Goal: Find specific fact: Find specific page/section

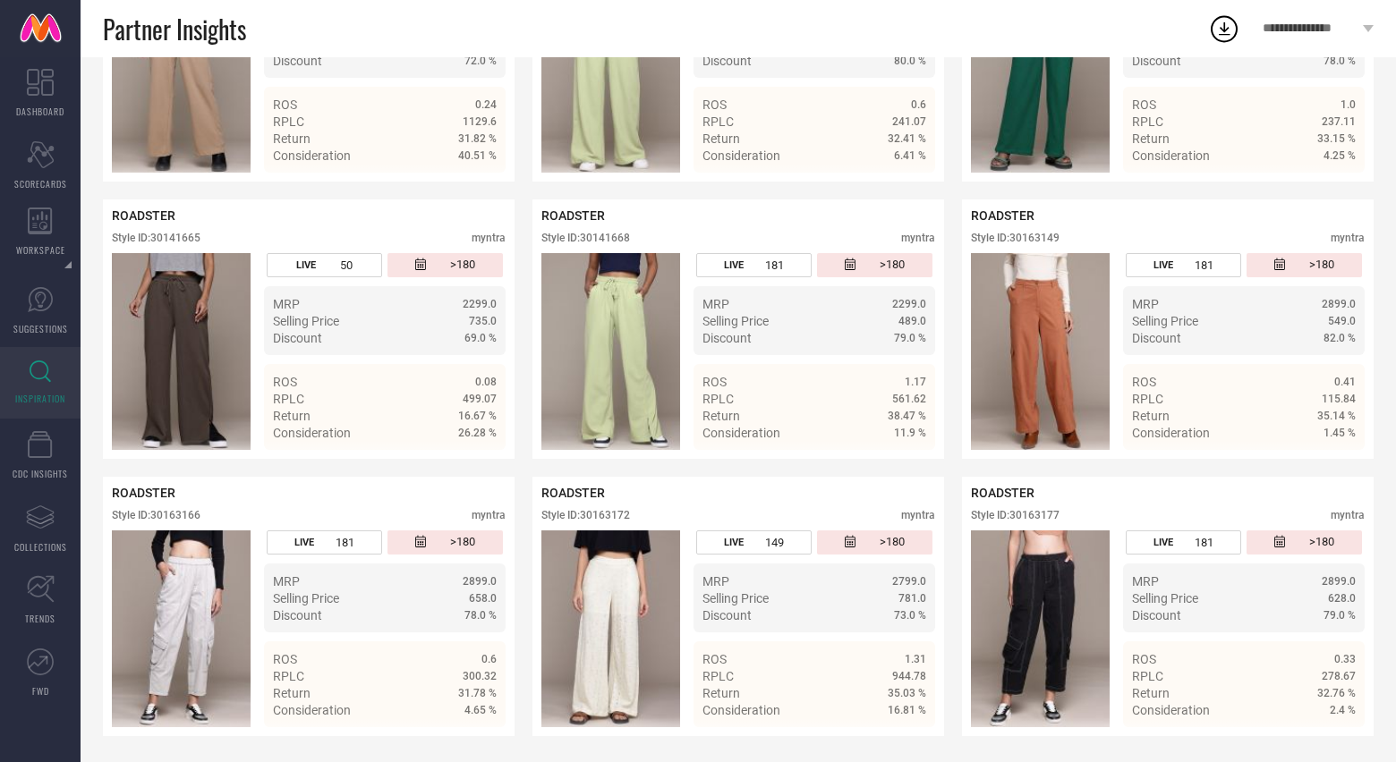
scroll to position [2460, 0]
drag, startPoint x: 1016, startPoint y: 234, endPoint x: 1081, endPoint y: 229, distance: 65.5
click at [1081, 229] on div "ROADSTER Style ID: 30163149 myntra" at bounding box center [1168, 230] width 394 height 45
click at [1013, 232] on div "Style ID: 30163149" at bounding box center [1015, 237] width 89 height 13
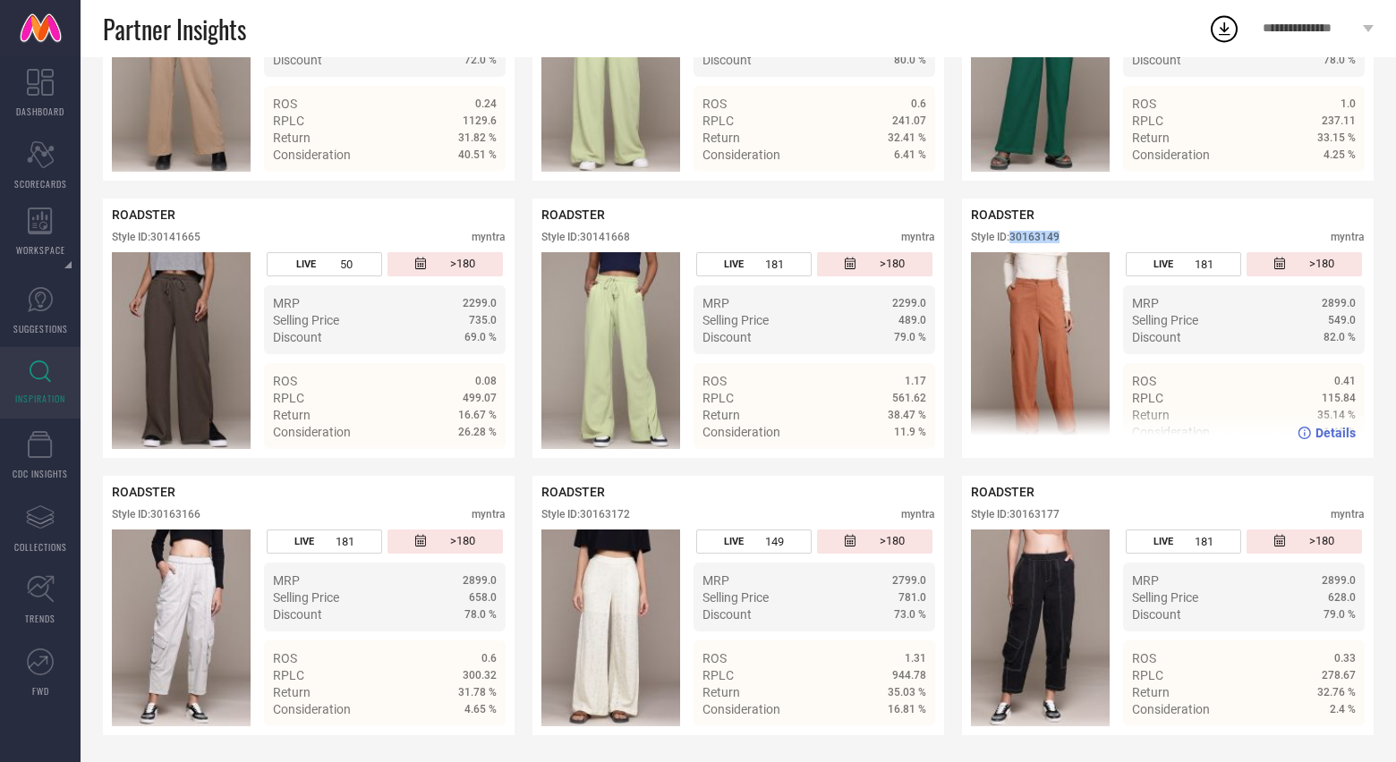
drag, startPoint x: 1013, startPoint y: 236, endPoint x: 1086, endPoint y: 232, distance: 73.5
click at [1086, 232] on div "Style ID: 30163149 myntra" at bounding box center [1168, 241] width 394 height 21
copy div "30163149"
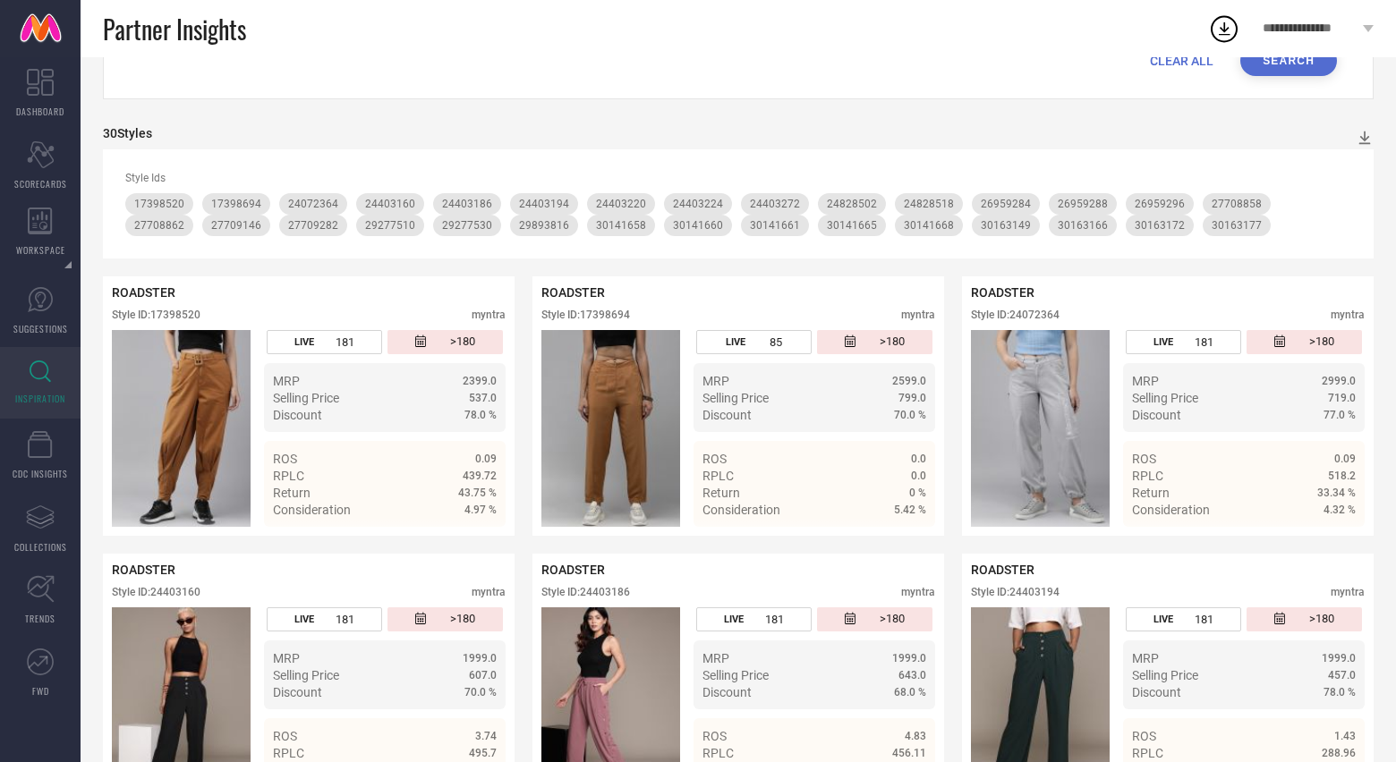
scroll to position [0, 0]
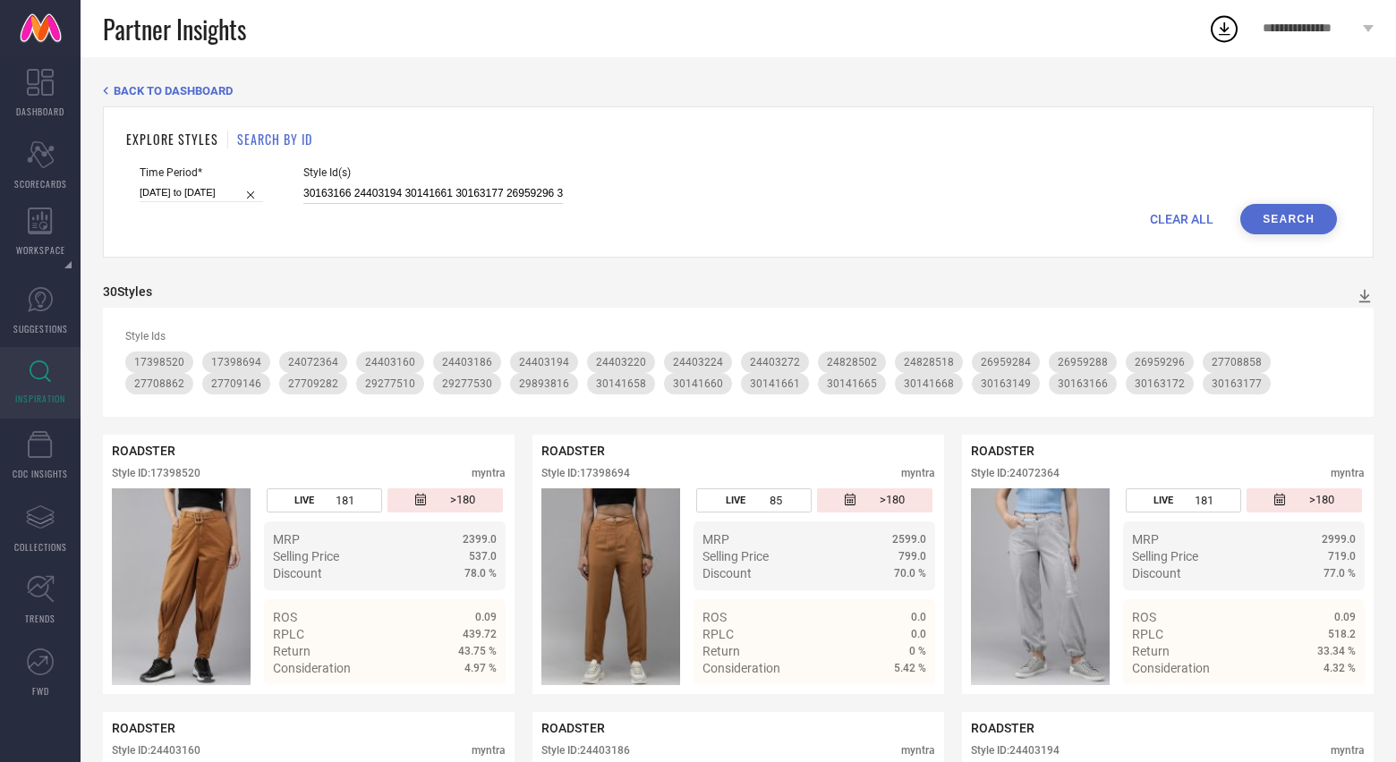
click at [318, 191] on input "30163166 24403194 30141661 30163177 26959296 30141658 17398642 26959284 2770914…" at bounding box center [433, 193] width 260 height 21
paste input "17398558 29920302 29893806 26959260 26959324 29920317 29893763 2217969 13530930"
click at [1298, 234] on div "EXPLORE STYLES SEARCH BY ID Time Period* [DATE] to [DATE] Style Id(s) 17398558 …" at bounding box center [738, 181] width 1271 height 151
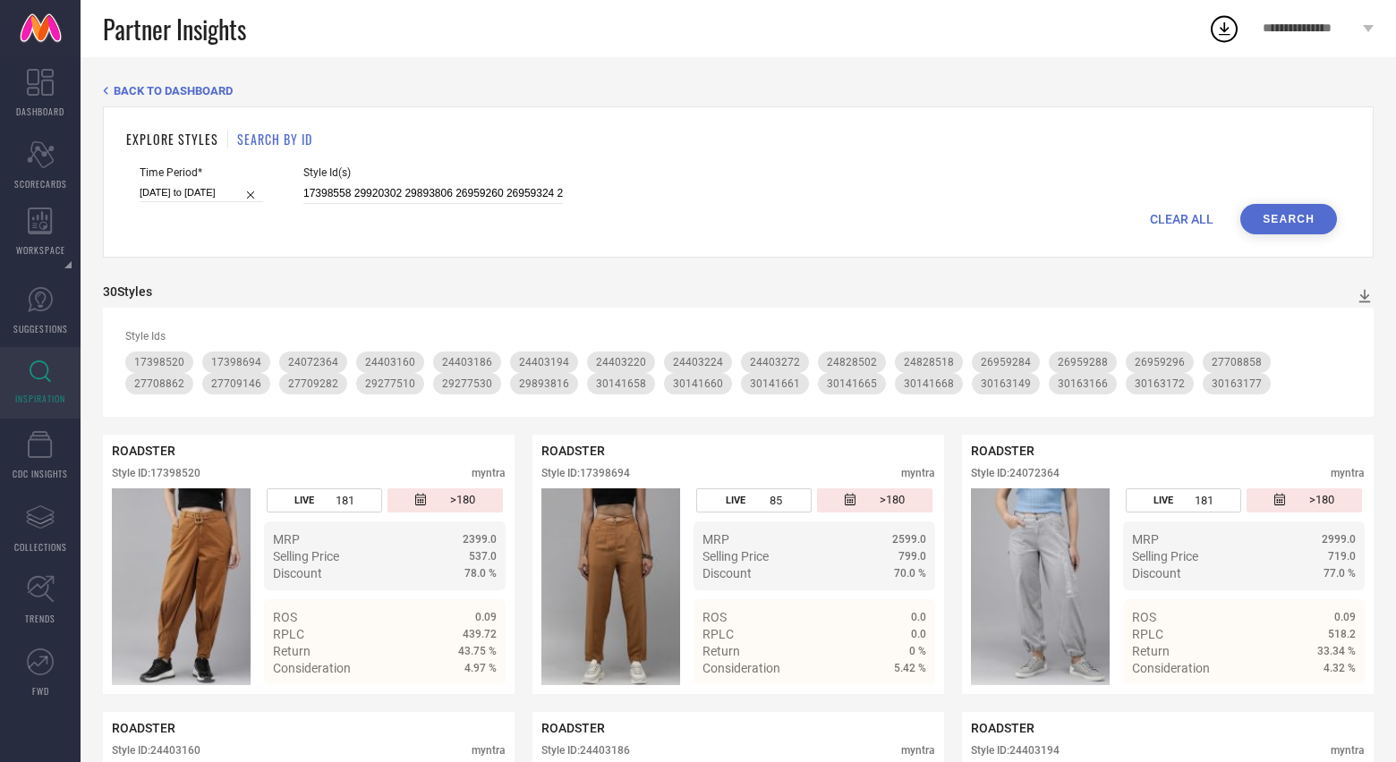
click at [1298, 216] on button "Search" at bounding box center [1288, 219] width 97 height 30
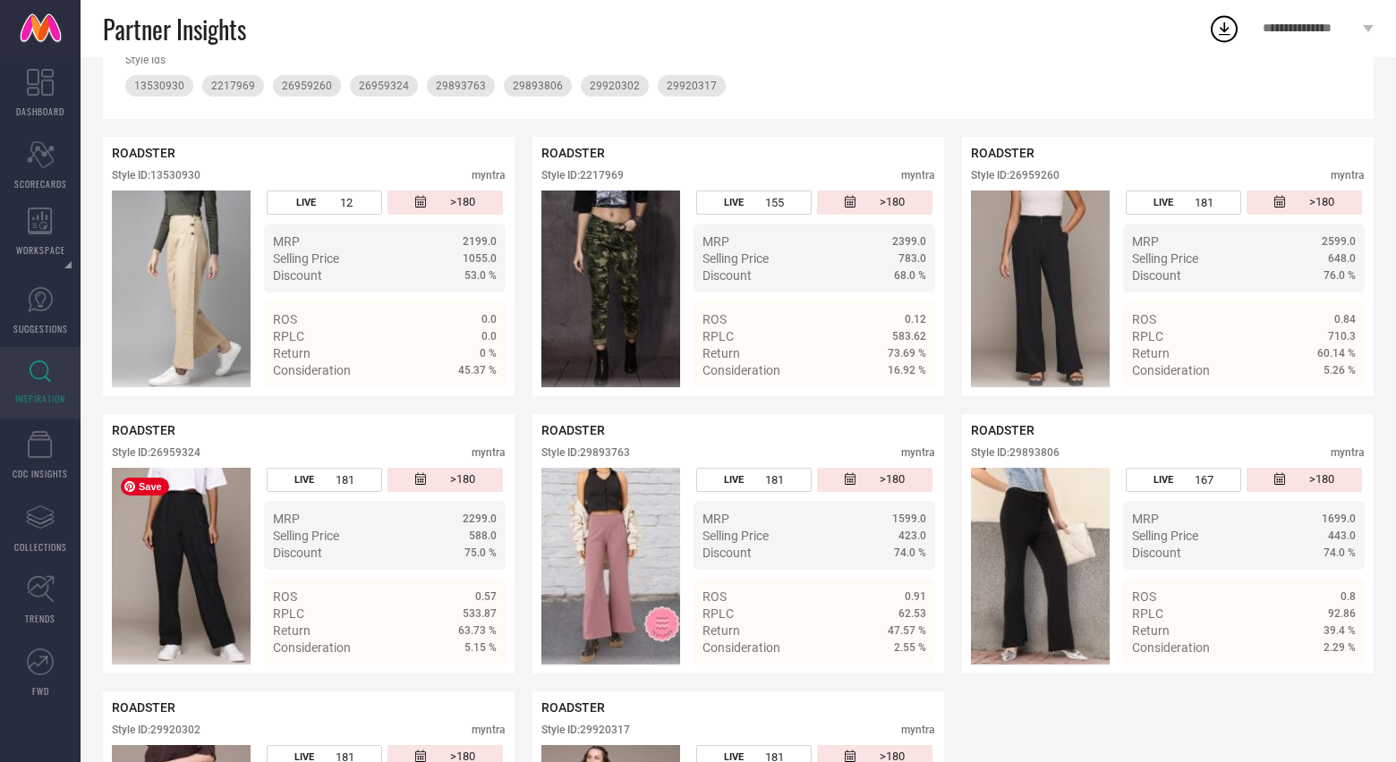
scroll to position [270, 0]
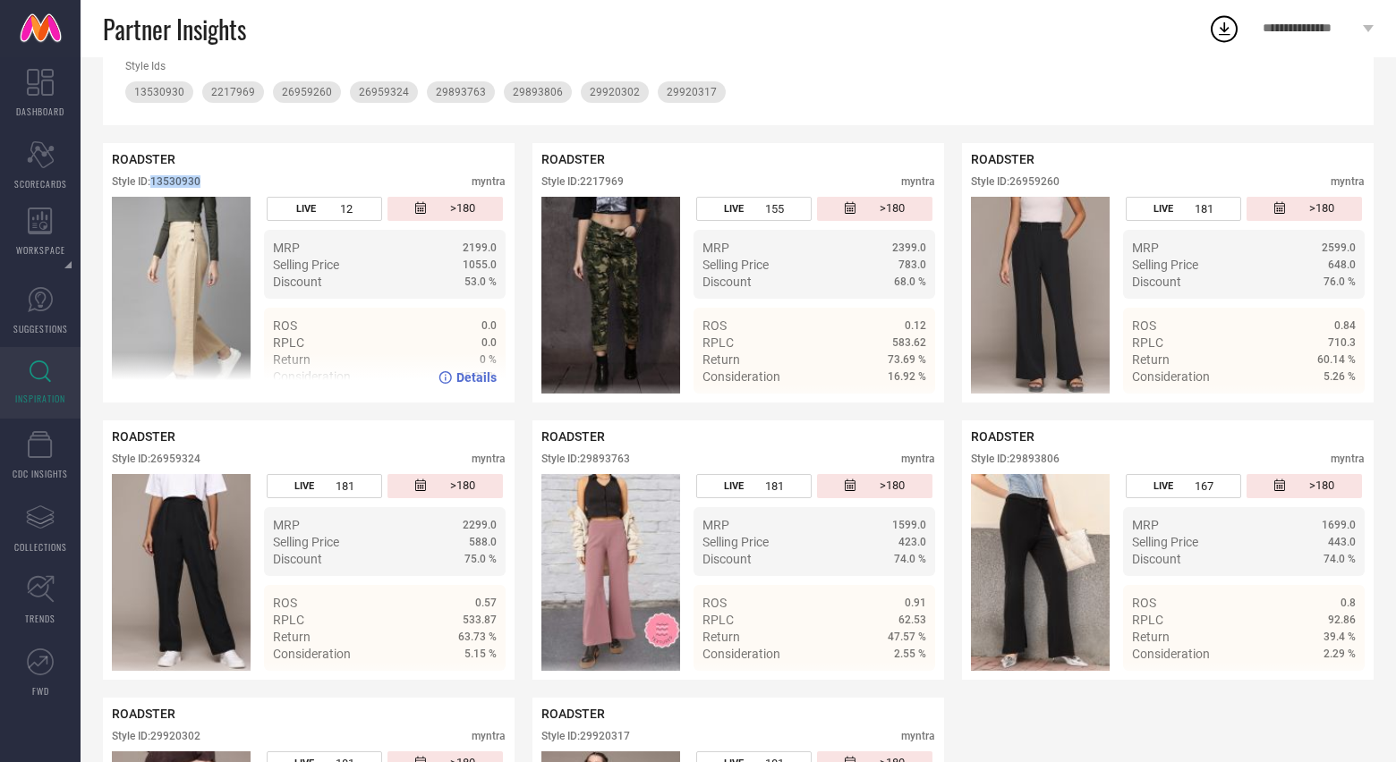
drag, startPoint x: 156, startPoint y: 183, endPoint x: 219, endPoint y: 183, distance: 63.5
click at [220, 183] on div "Style ID: 13530930 myntra" at bounding box center [309, 185] width 394 height 21
copy div "13530930"
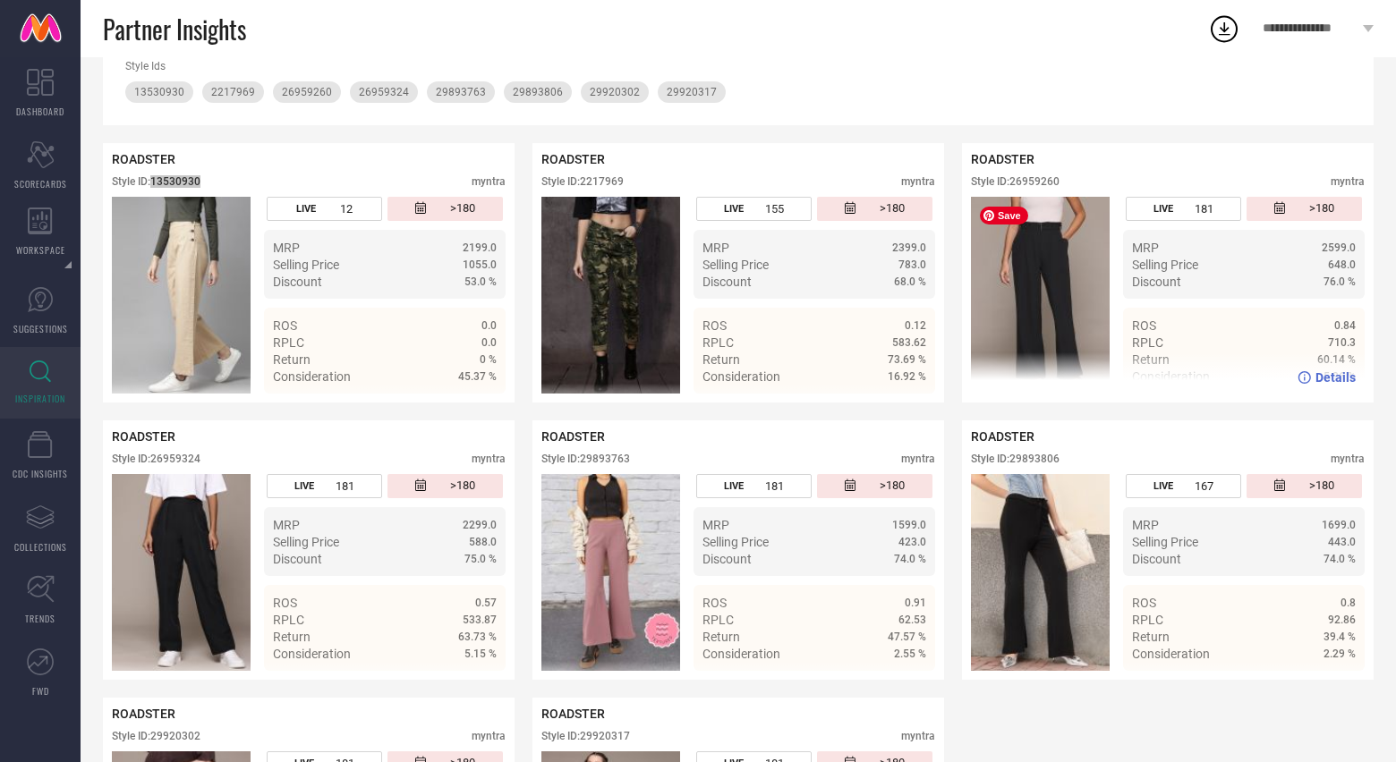
scroll to position [273, 0]
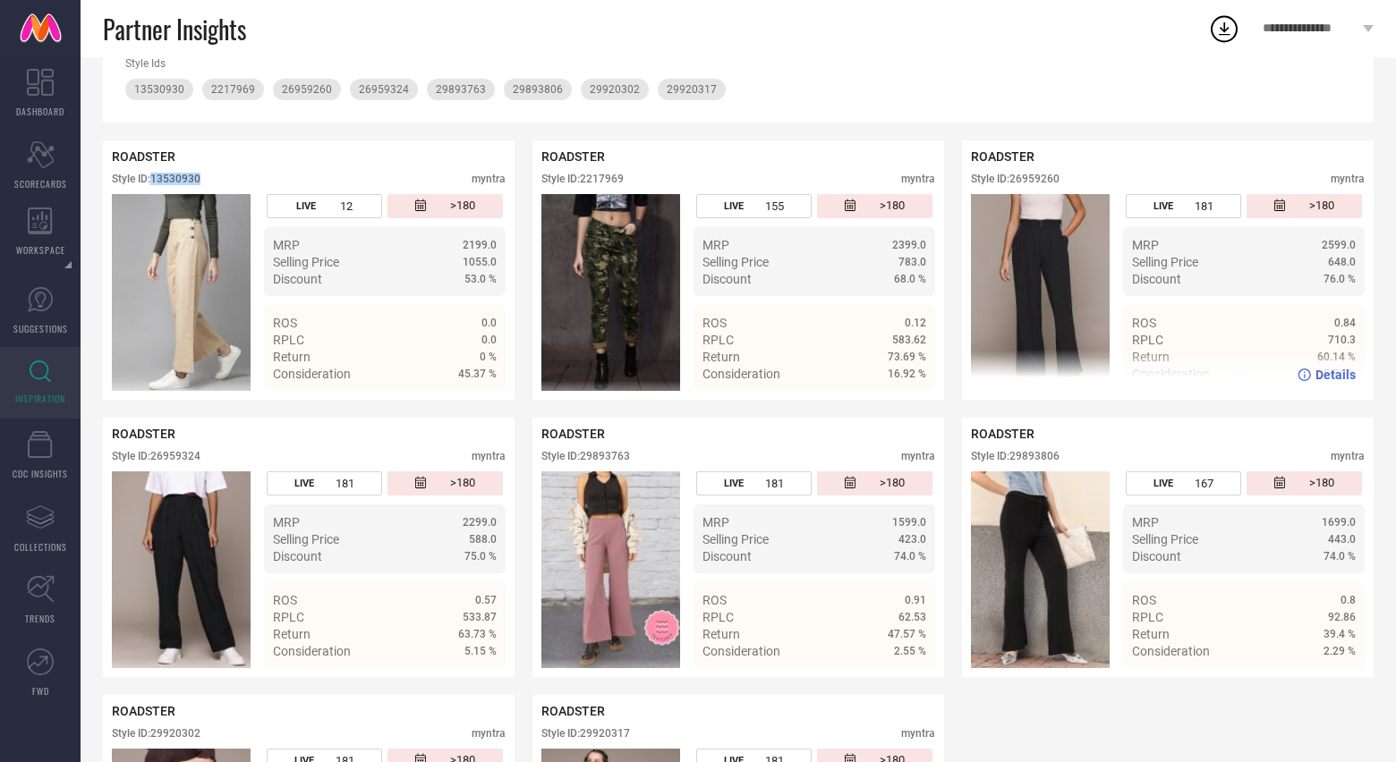
drag, startPoint x: 1015, startPoint y: 178, endPoint x: 1092, endPoint y: 171, distance: 77.3
click at [1092, 171] on div "ROADSTER Style ID: 26959260 myntra" at bounding box center [1168, 171] width 394 height 45
click at [1052, 173] on div "Style ID: 26959260" at bounding box center [1015, 179] width 89 height 13
drag, startPoint x: 1015, startPoint y: 175, endPoint x: 1068, endPoint y: 175, distance: 53.7
click at [1068, 175] on div "Style ID: 26959260 myntra" at bounding box center [1168, 183] width 394 height 21
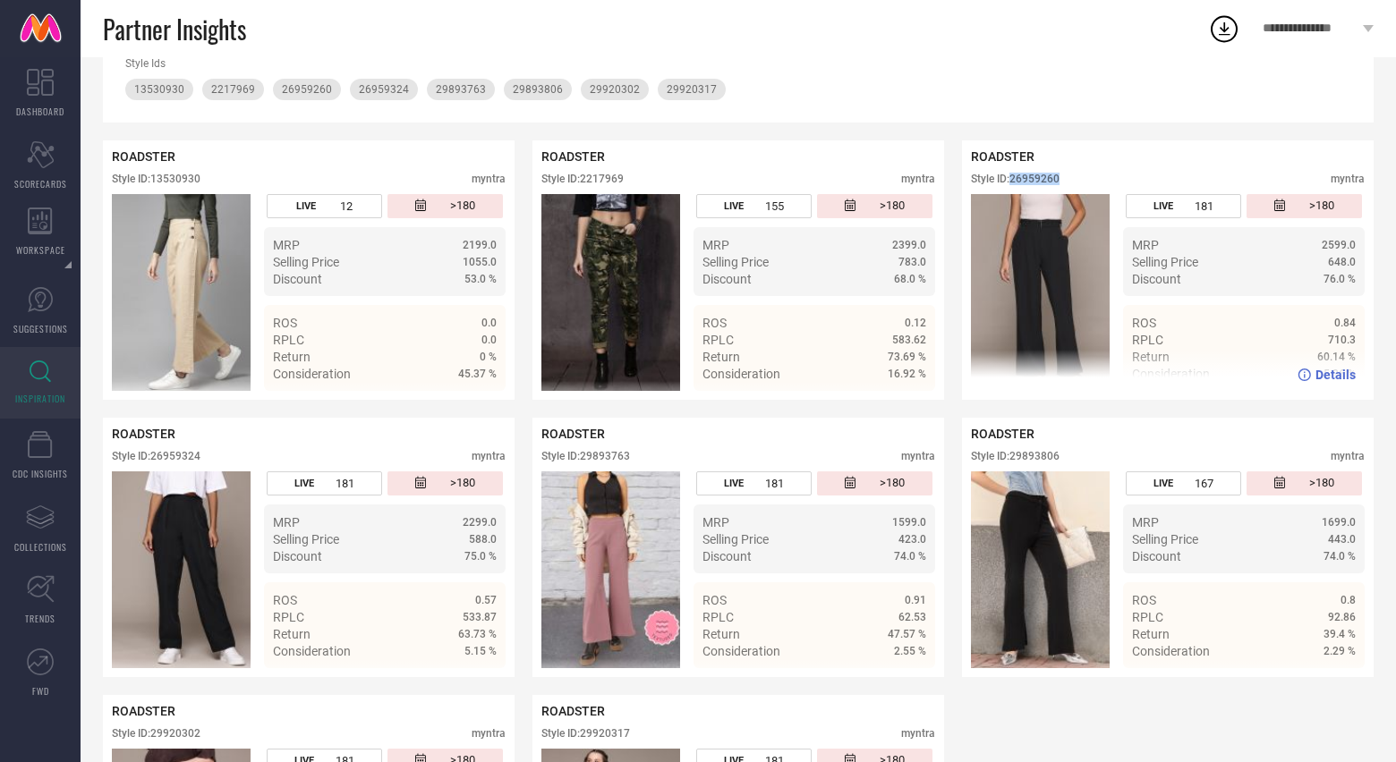
copy div "26959260"
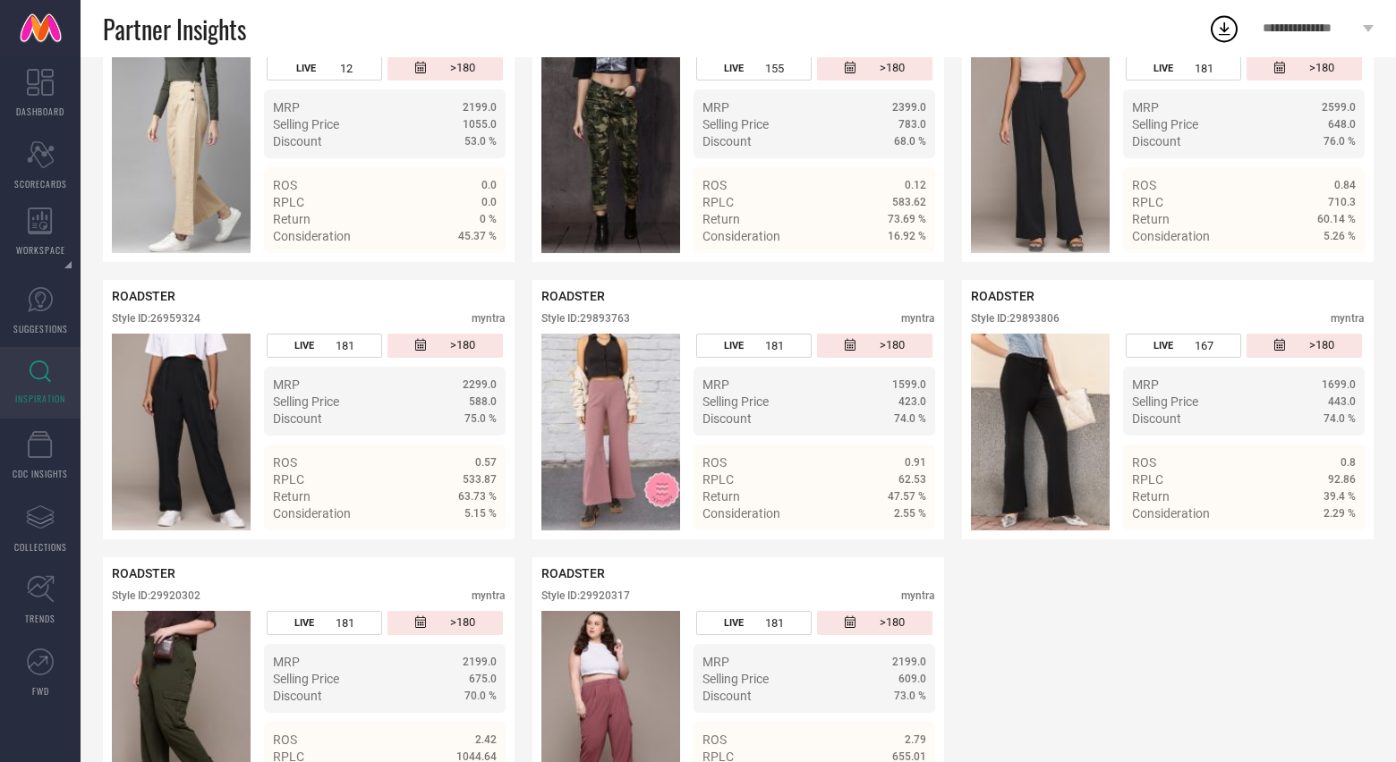
scroll to position [435, 0]
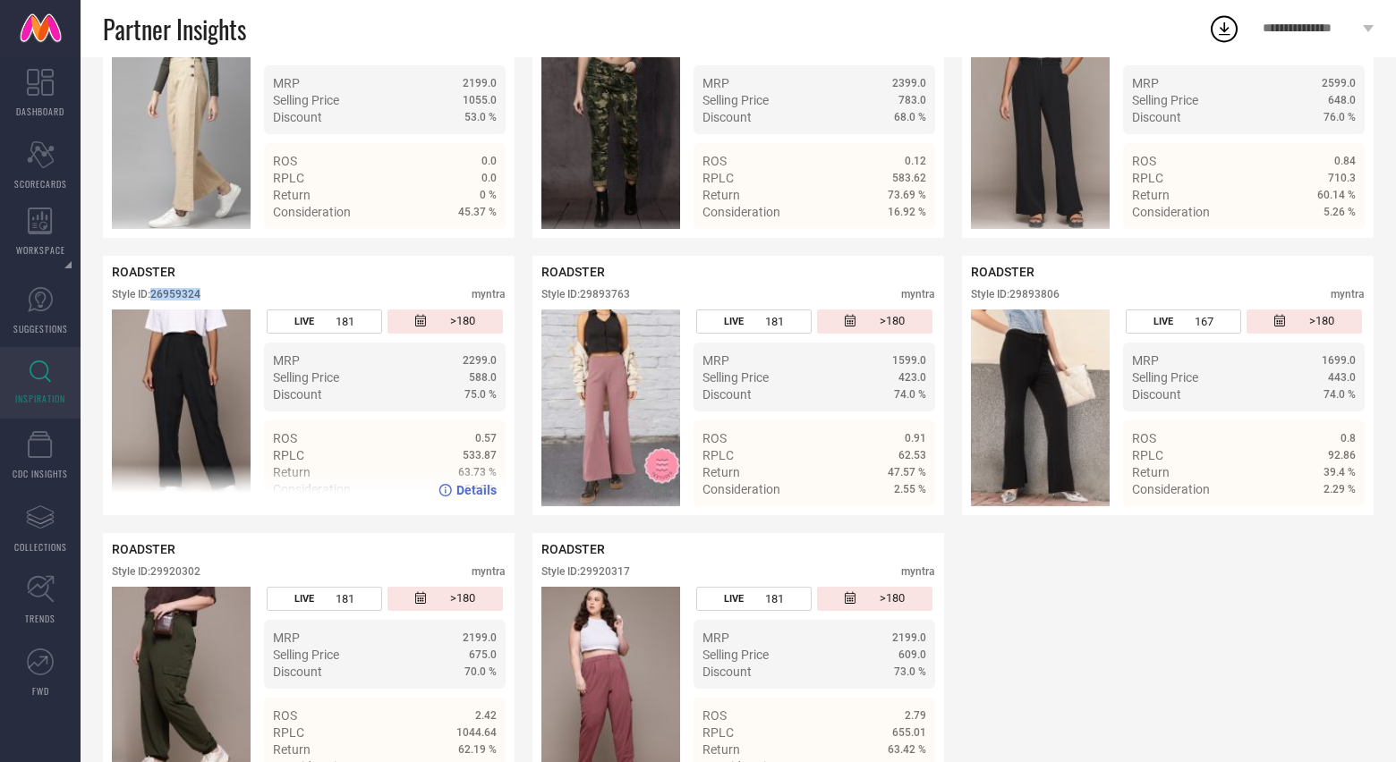
drag, startPoint x: 155, startPoint y: 294, endPoint x: 226, endPoint y: 294, distance: 71.6
click at [226, 294] on div "Style ID: 26959324 myntra" at bounding box center [309, 298] width 394 height 21
copy div "26959324"
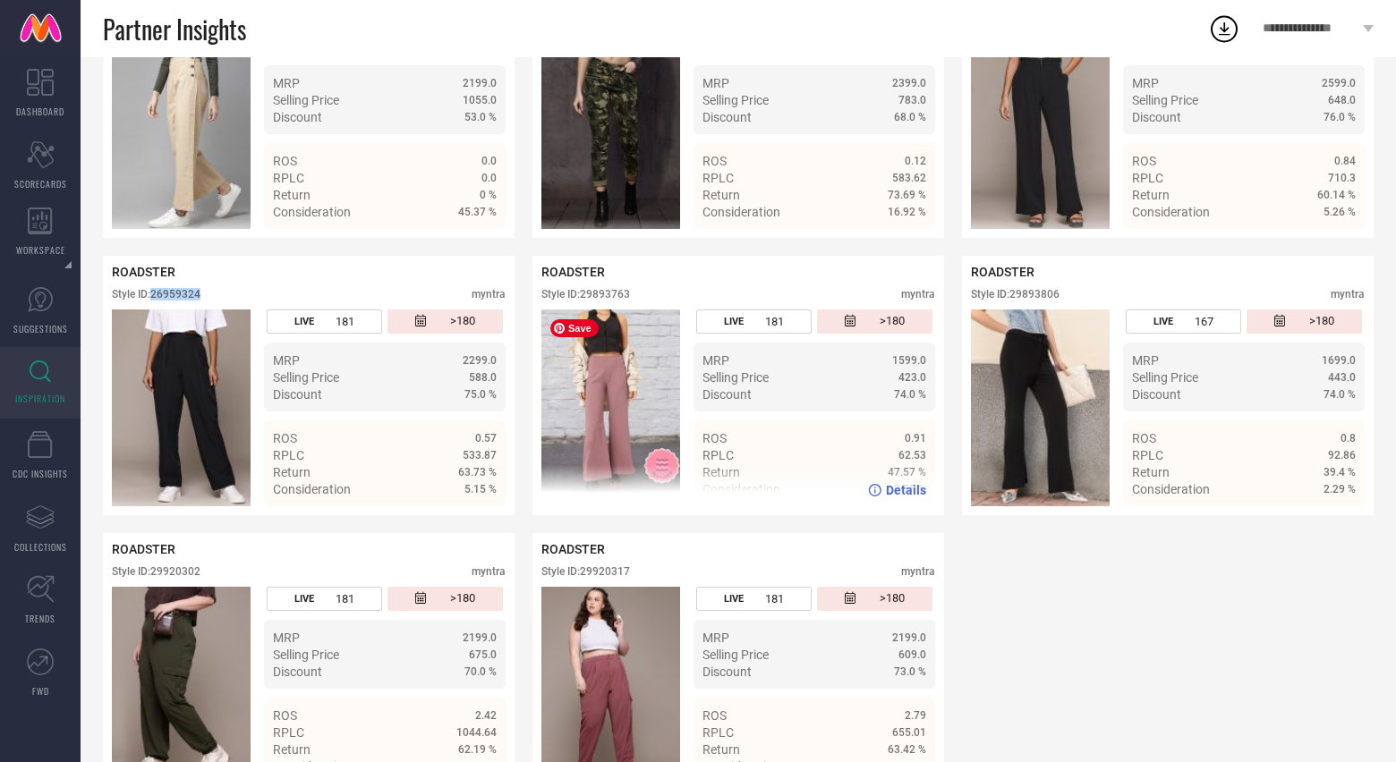
scroll to position [493, 0]
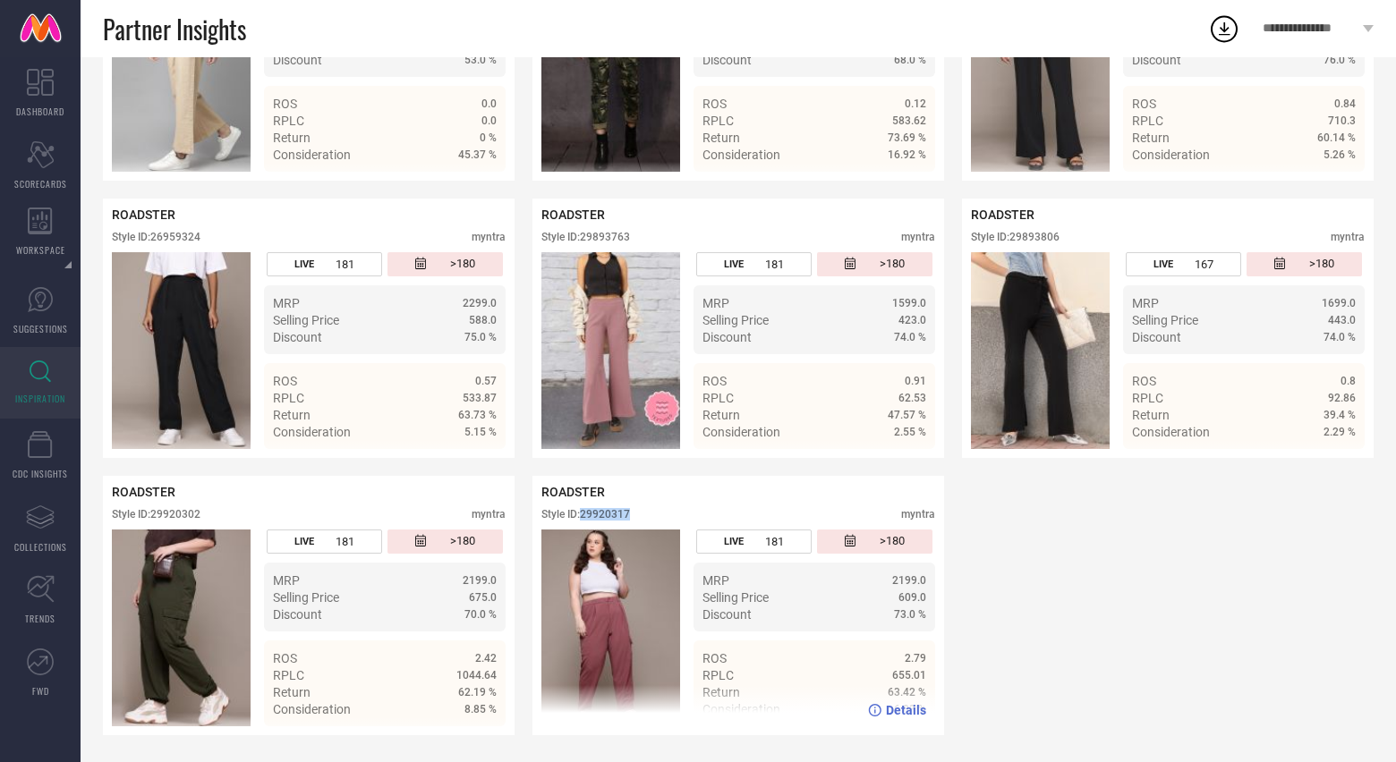
drag, startPoint x: 585, startPoint y: 514, endPoint x: 664, endPoint y: 514, distance: 78.7
click at [664, 514] on div "Style ID: 29920317 myntra" at bounding box center [738, 518] width 394 height 21
copy div "29920317"
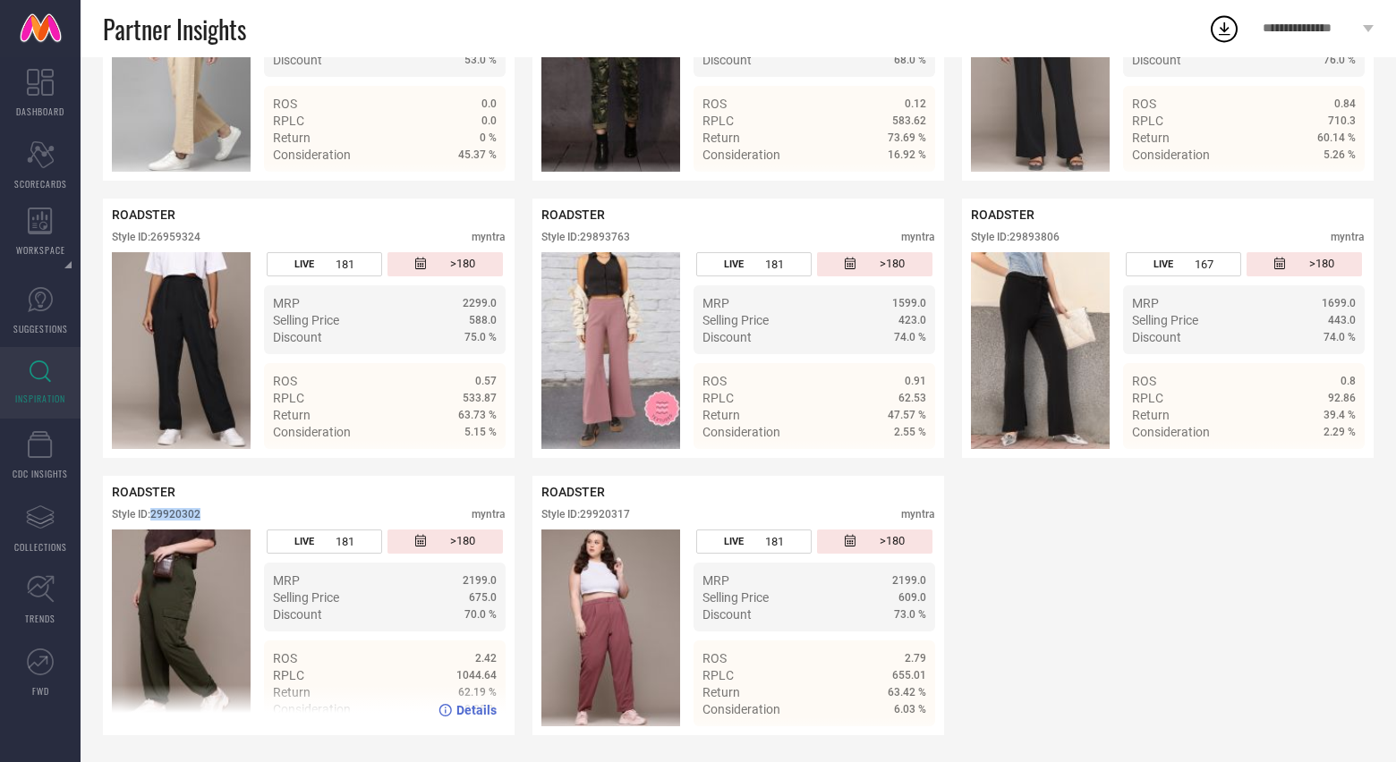
drag, startPoint x: 152, startPoint y: 514, endPoint x: 237, endPoint y: 514, distance: 85.0
click at [237, 514] on div "Style ID: 29920302 myntra" at bounding box center [309, 518] width 394 height 21
copy div "29920302"
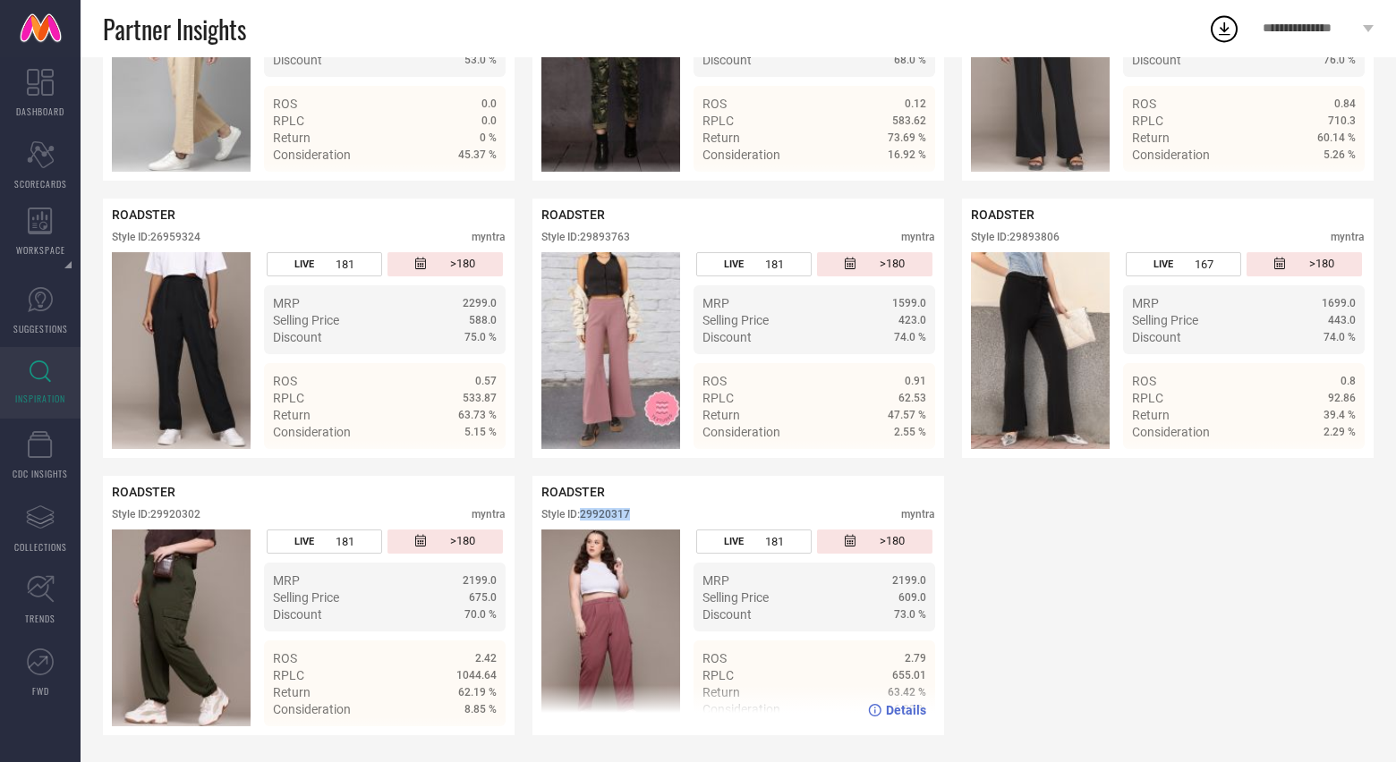
drag, startPoint x: 583, startPoint y: 515, endPoint x: 645, endPoint y: 511, distance: 62.7
click at [645, 511] on div "Style ID: 29920317 myntra" at bounding box center [738, 518] width 394 height 21
copy div "29920317"
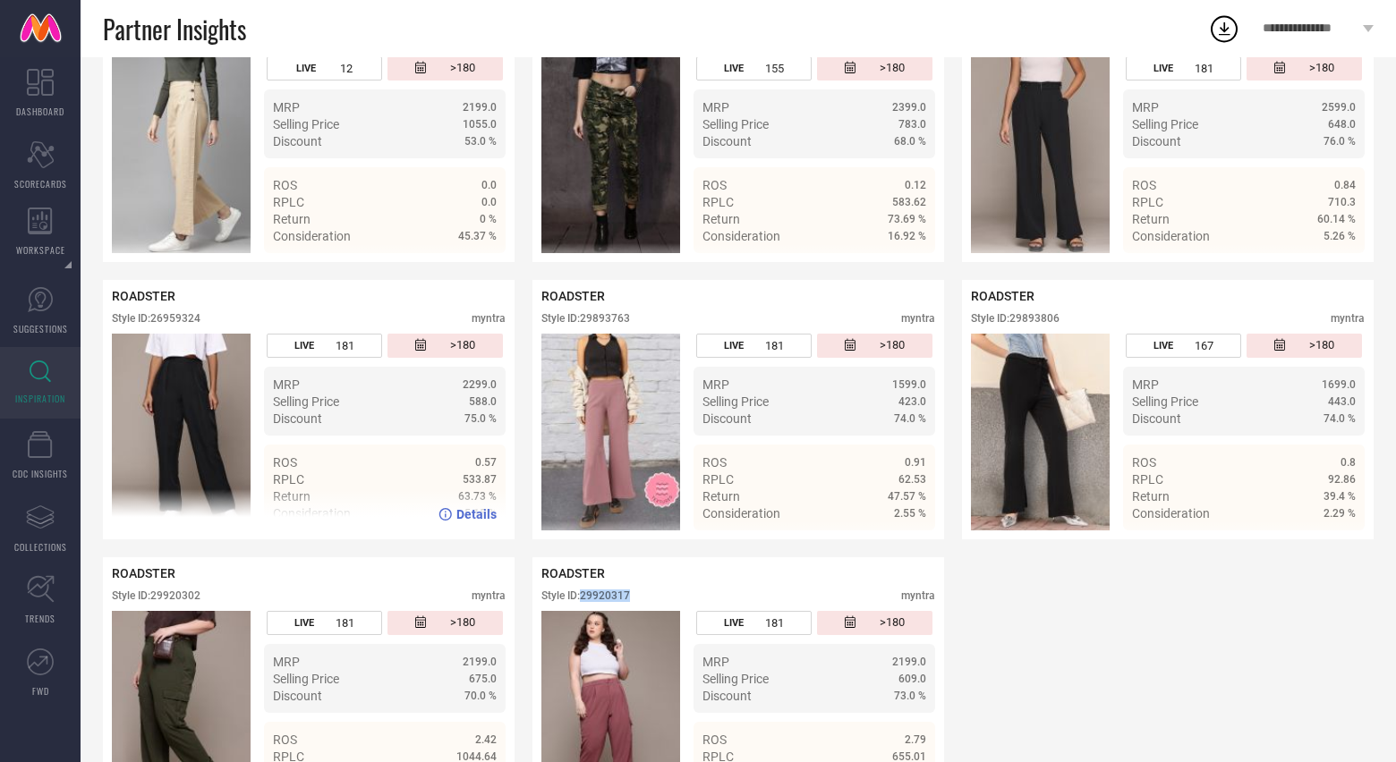
scroll to position [409, 0]
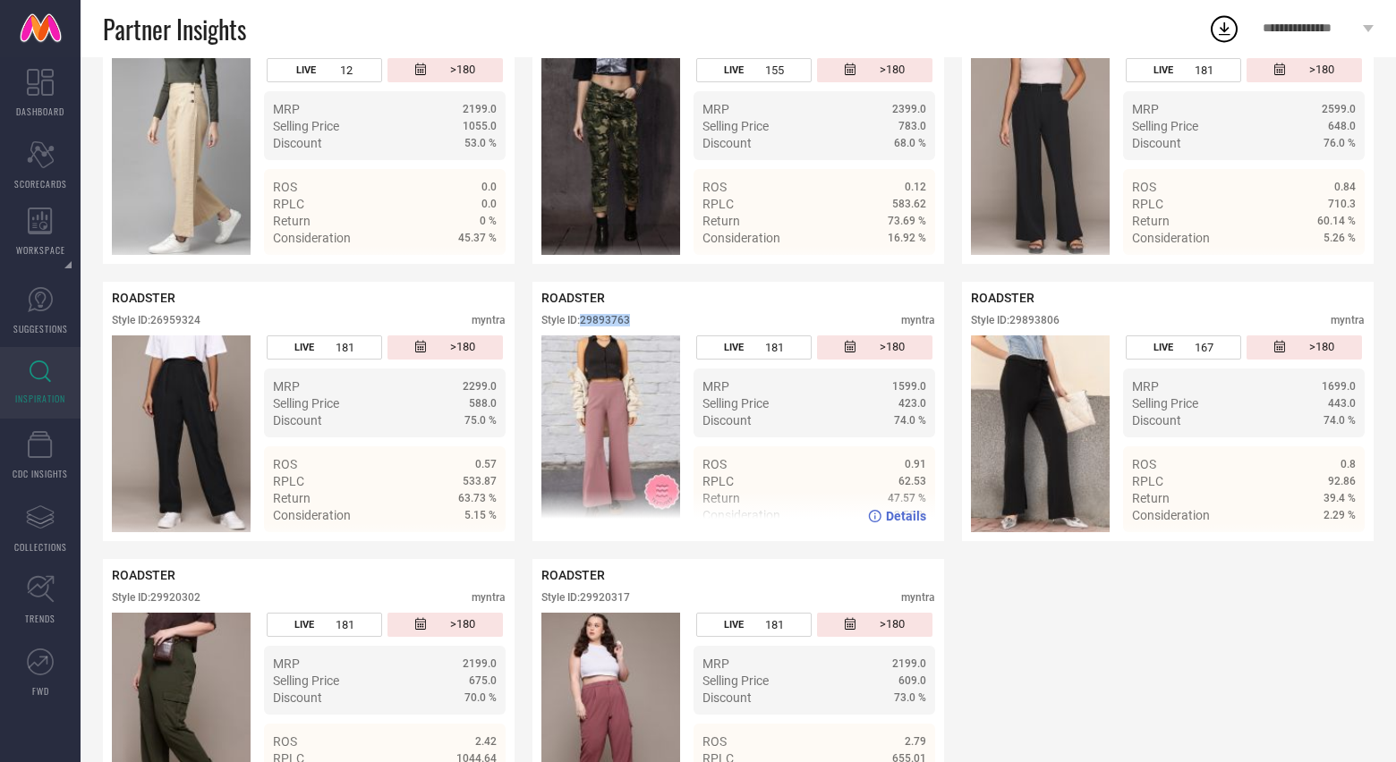
drag, startPoint x: 584, startPoint y: 320, endPoint x: 659, endPoint y: 320, distance: 74.3
click at [659, 320] on div "Style ID: 29893763 myntra" at bounding box center [738, 324] width 394 height 21
copy div "29893763"
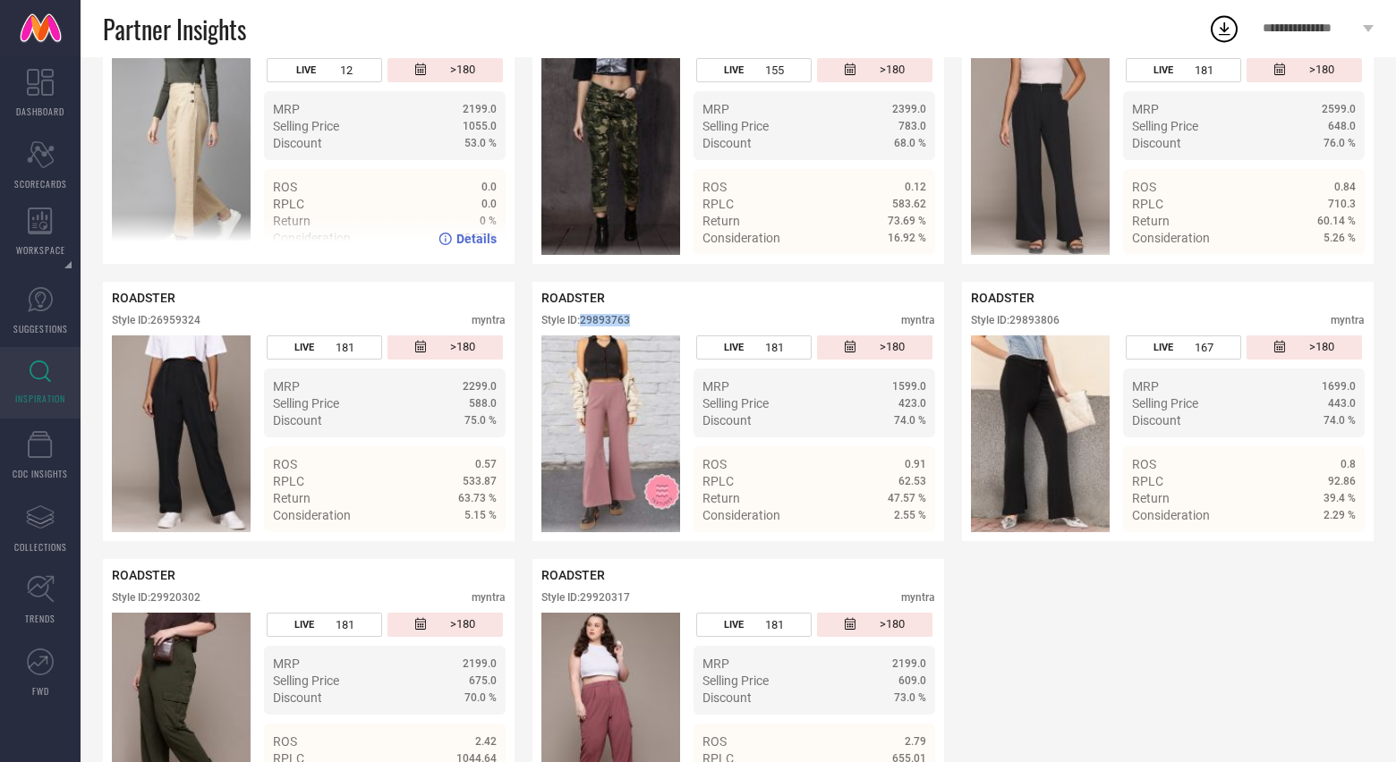
scroll to position [0, 0]
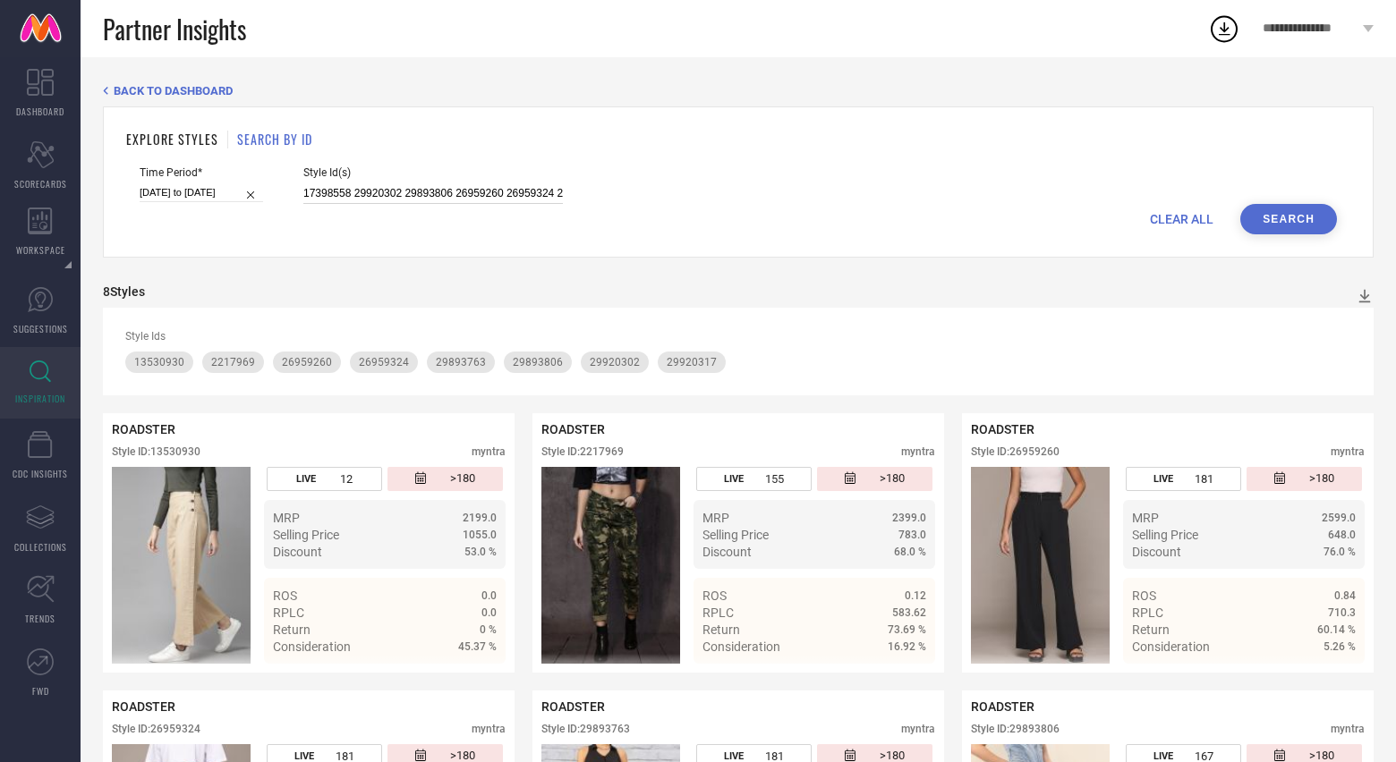
click at [321, 193] on input "17398558 29920302 29893806 26959260 26959324 29920317 29893763 2217969 13530930" at bounding box center [433, 193] width 260 height 21
paste input "30271316 26959304 24403234 29920299 27708868 23834128 30250489 30250472 2770885…"
type input "30271316 26959304 24403234 29920299 27708868 23834128 30250489 30250472 2770885…"
click at [1300, 224] on button "Search" at bounding box center [1288, 219] width 97 height 30
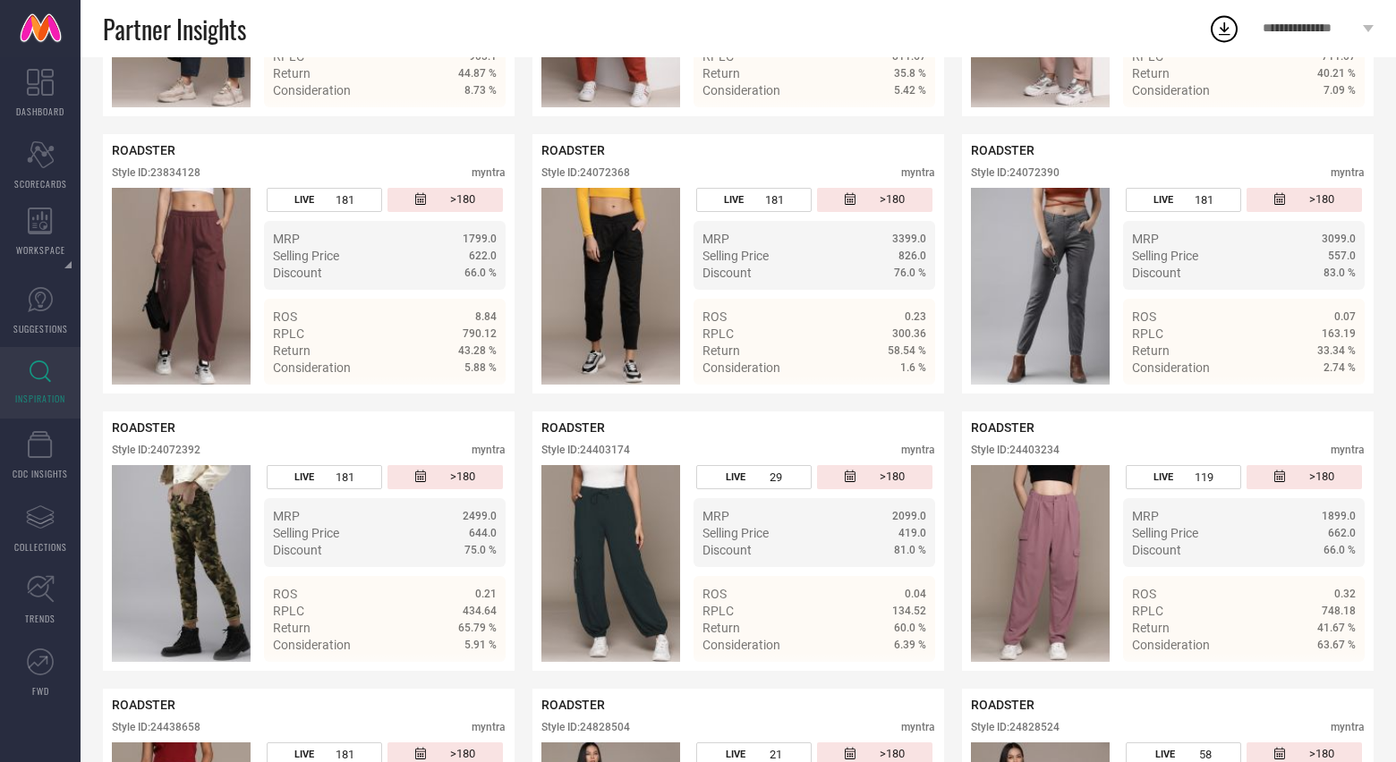
scroll to position [1505, 0]
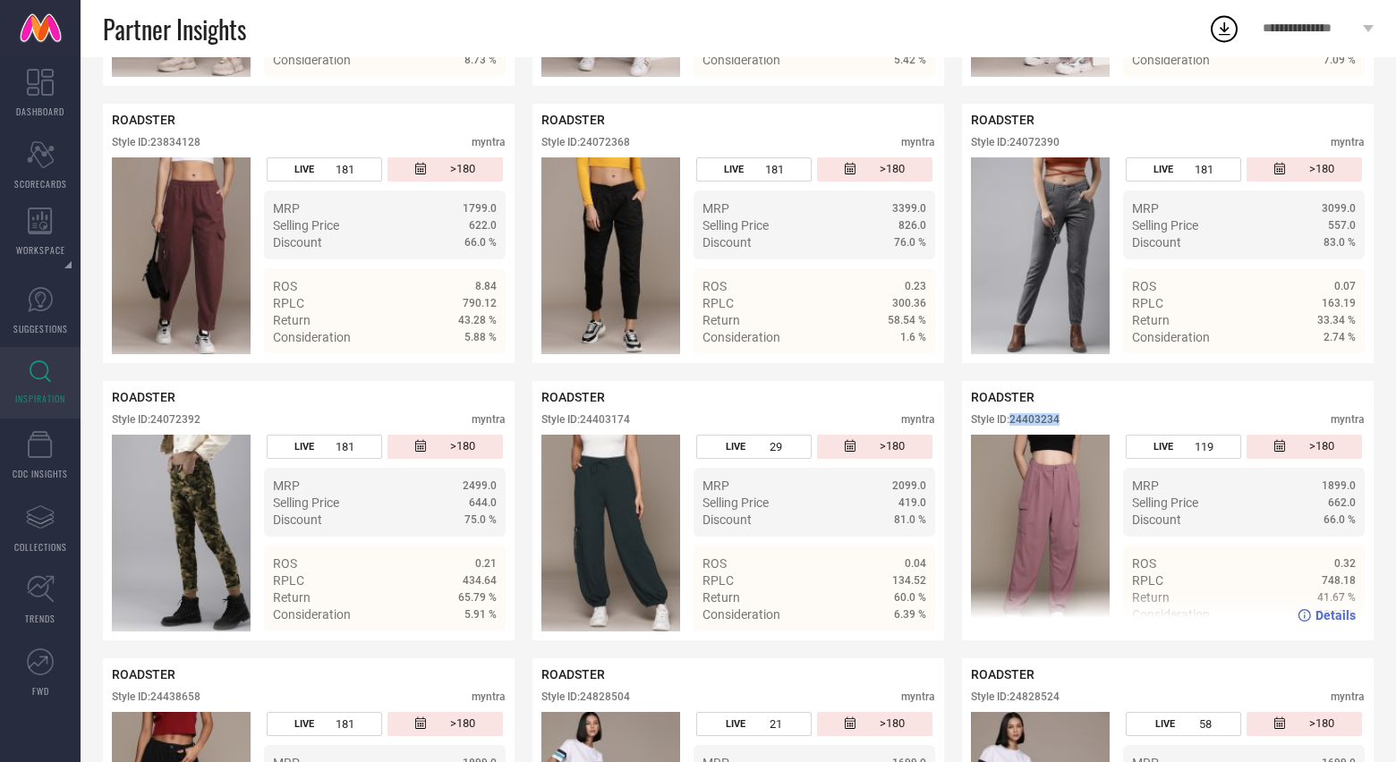
drag, startPoint x: 1014, startPoint y: 421, endPoint x: 1076, endPoint y: 421, distance: 61.8
click at [1076, 421] on div "Style ID: 24403234 myntra" at bounding box center [1168, 423] width 394 height 21
copy div "24403234"
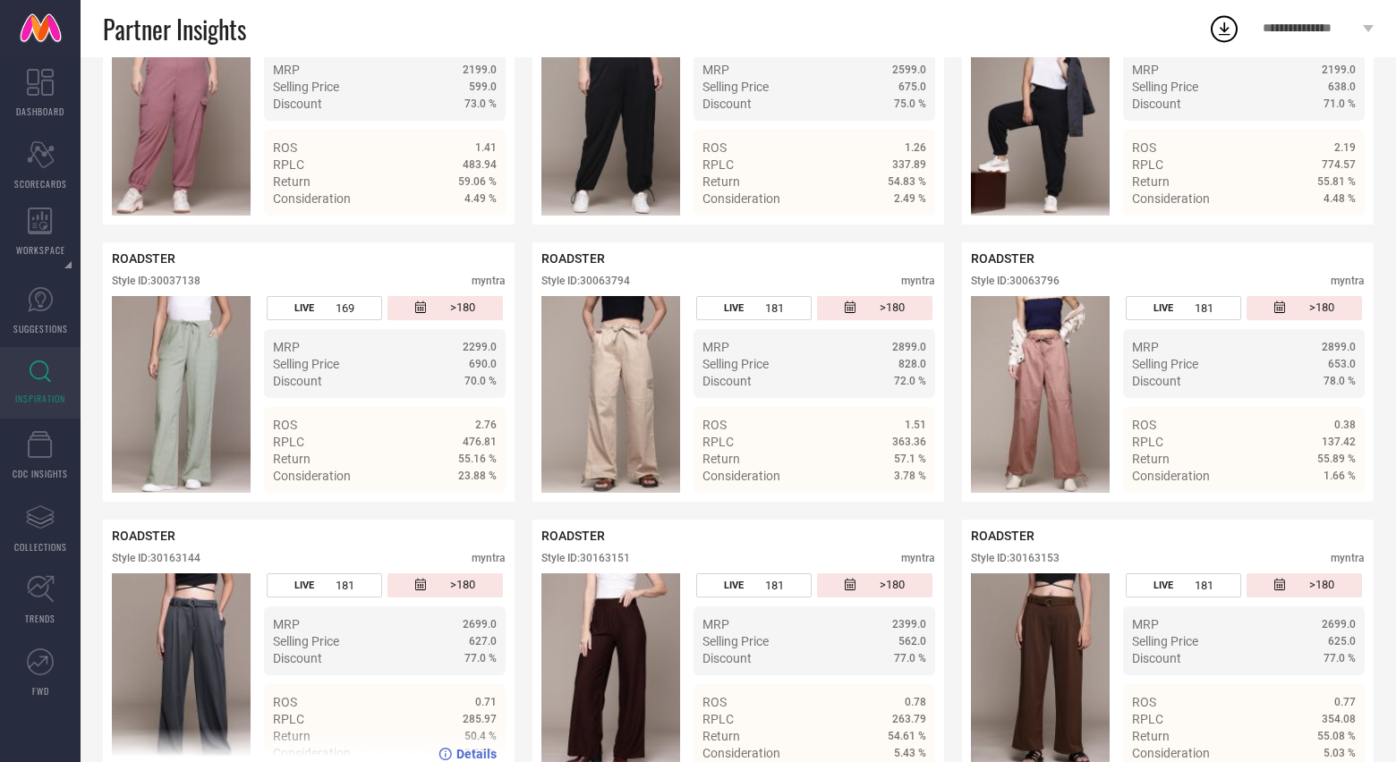
scroll to position [4691, 0]
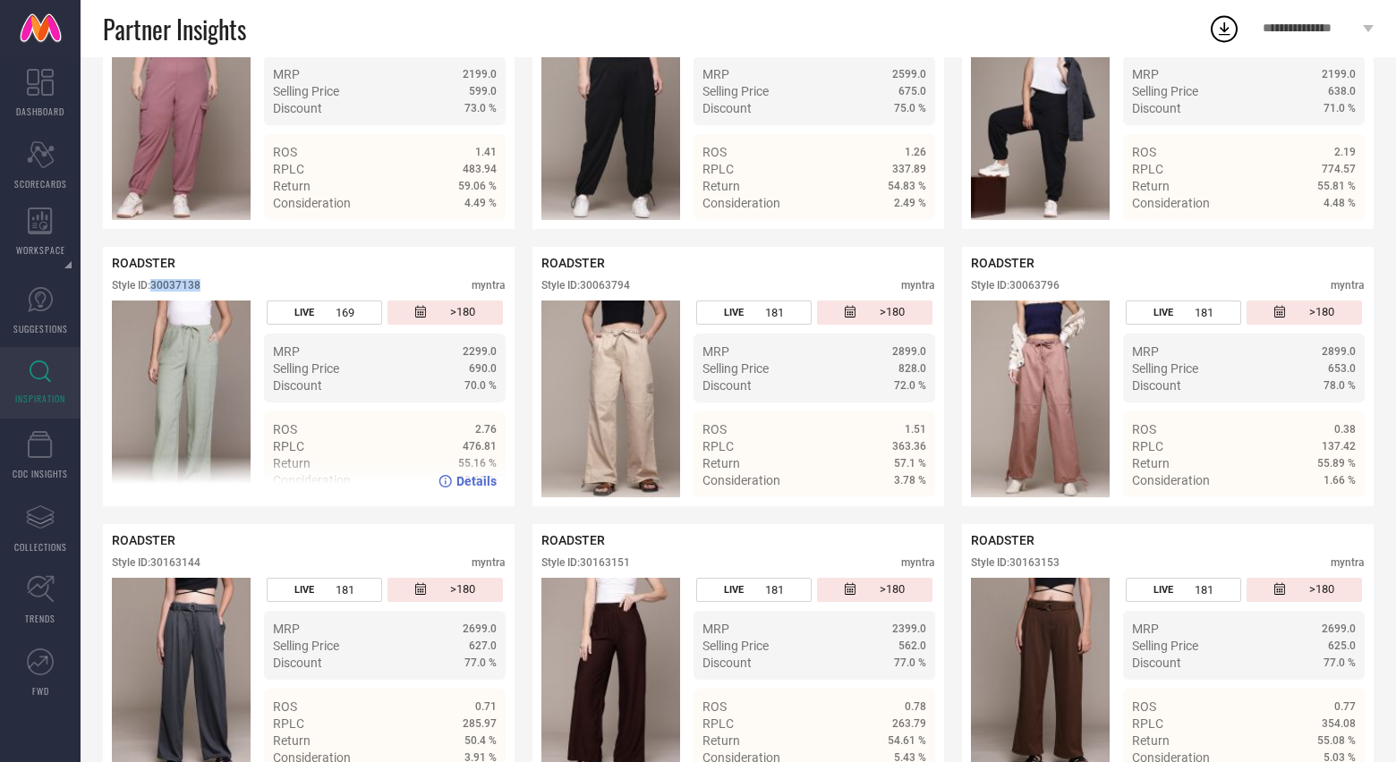
drag, startPoint x: 156, startPoint y: 294, endPoint x: 216, endPoint y: 292, distance: 60.0
click at [216, 293] on div "Style ID: 30037138 myntra" at bounding box center [309, 289] width 394 height 21
copy div "30037138"
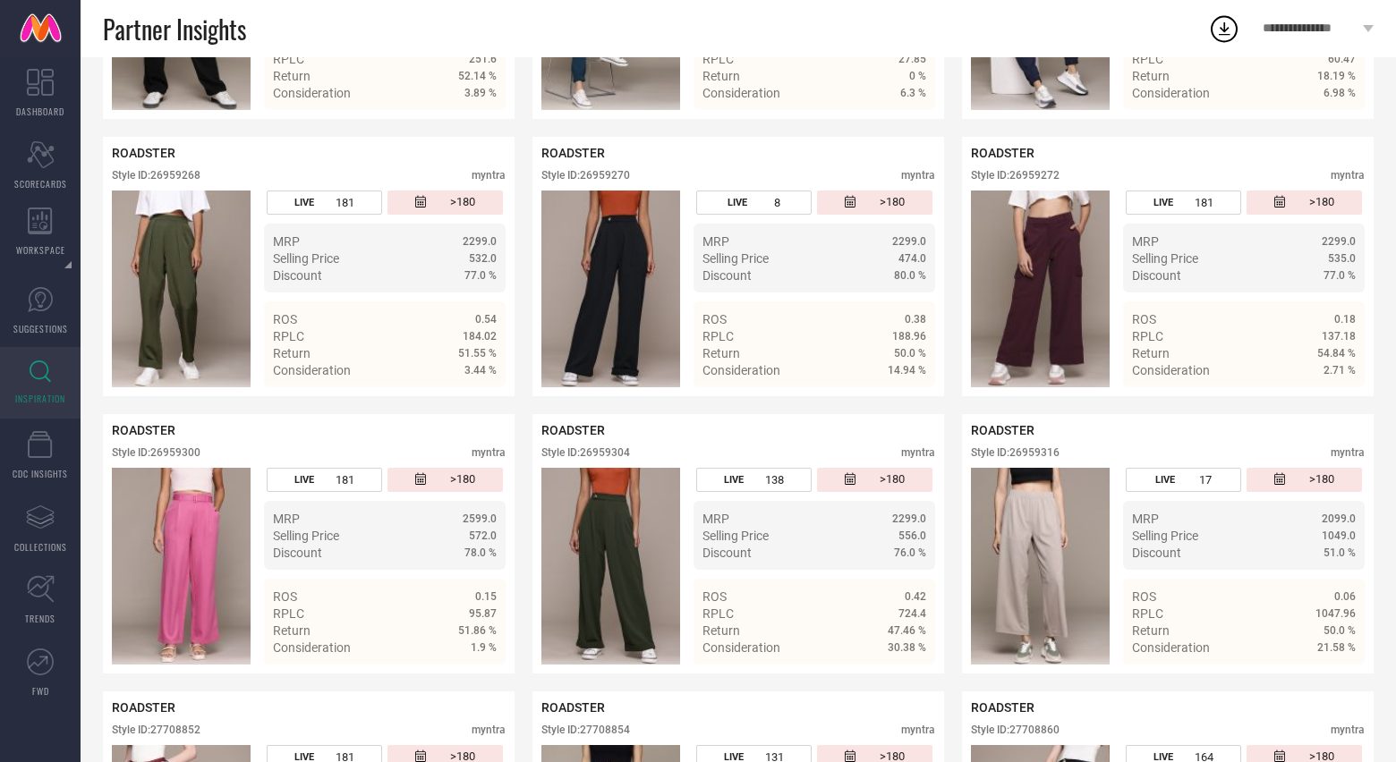
scroll to position [2307, 0]
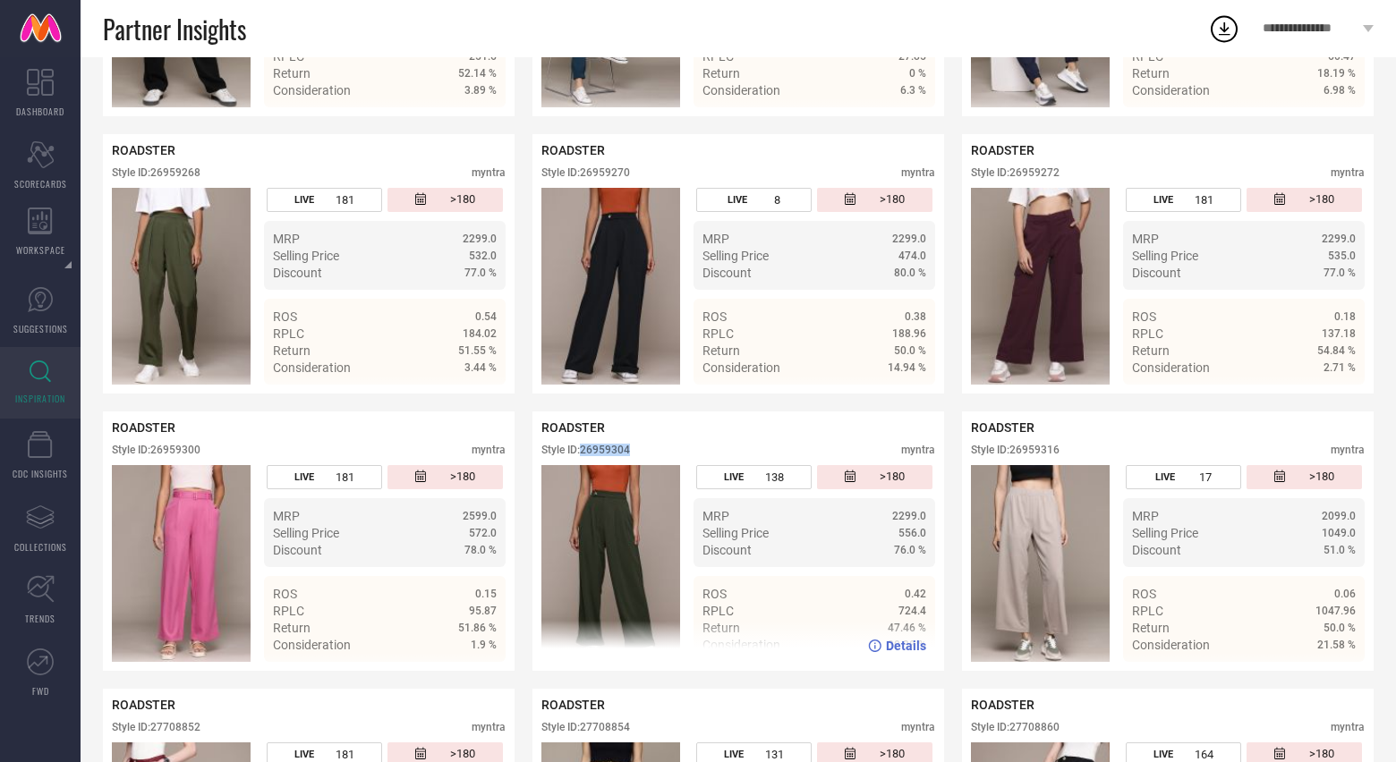
drag, startPoint x: 584, startPoint y: 452, endPoint x: 639, endPoint y: 452, distance: 54.6
click at [639, 452] on div "Style ID: 26959304 myntra" at bounding box center [738, 454] width 394 height 21
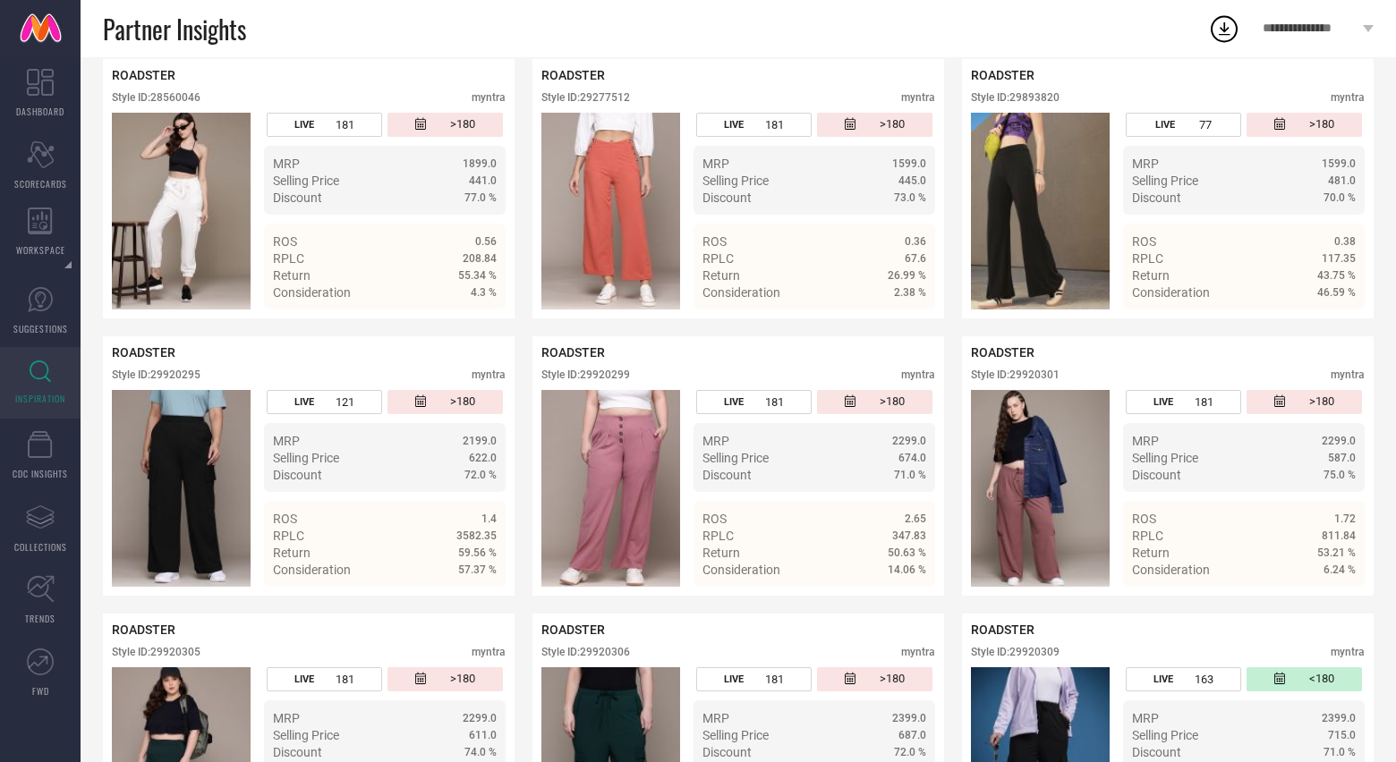
scroll to position [3771, 0]
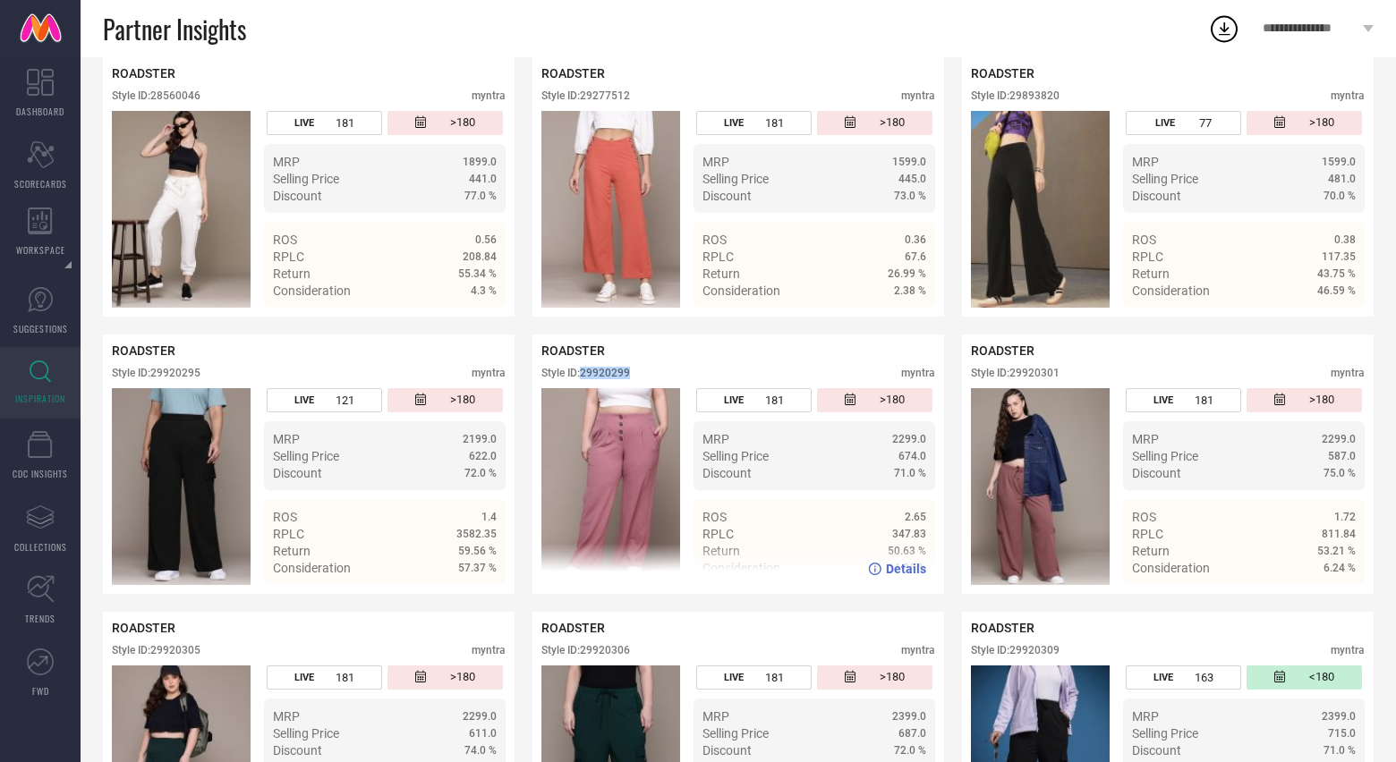
drag, startPoint x: 583, startPoint y: 379, endPoint x: 641, endPoint y: 379, distance: 57.3
click at [641, 379] on div "Style ID: 29920299 myntra" at bounding box center [738, 377] width 394 height 21
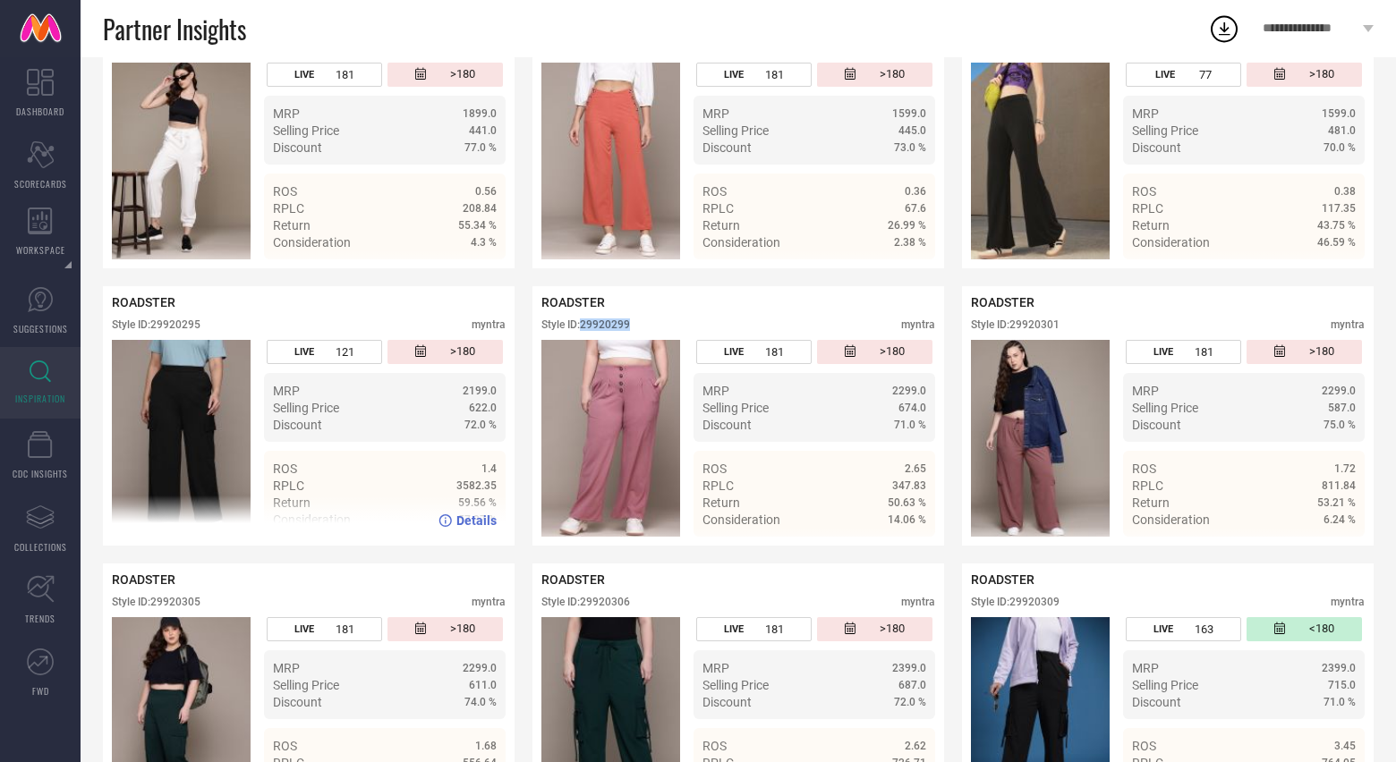
scroll to position [3828, 0]
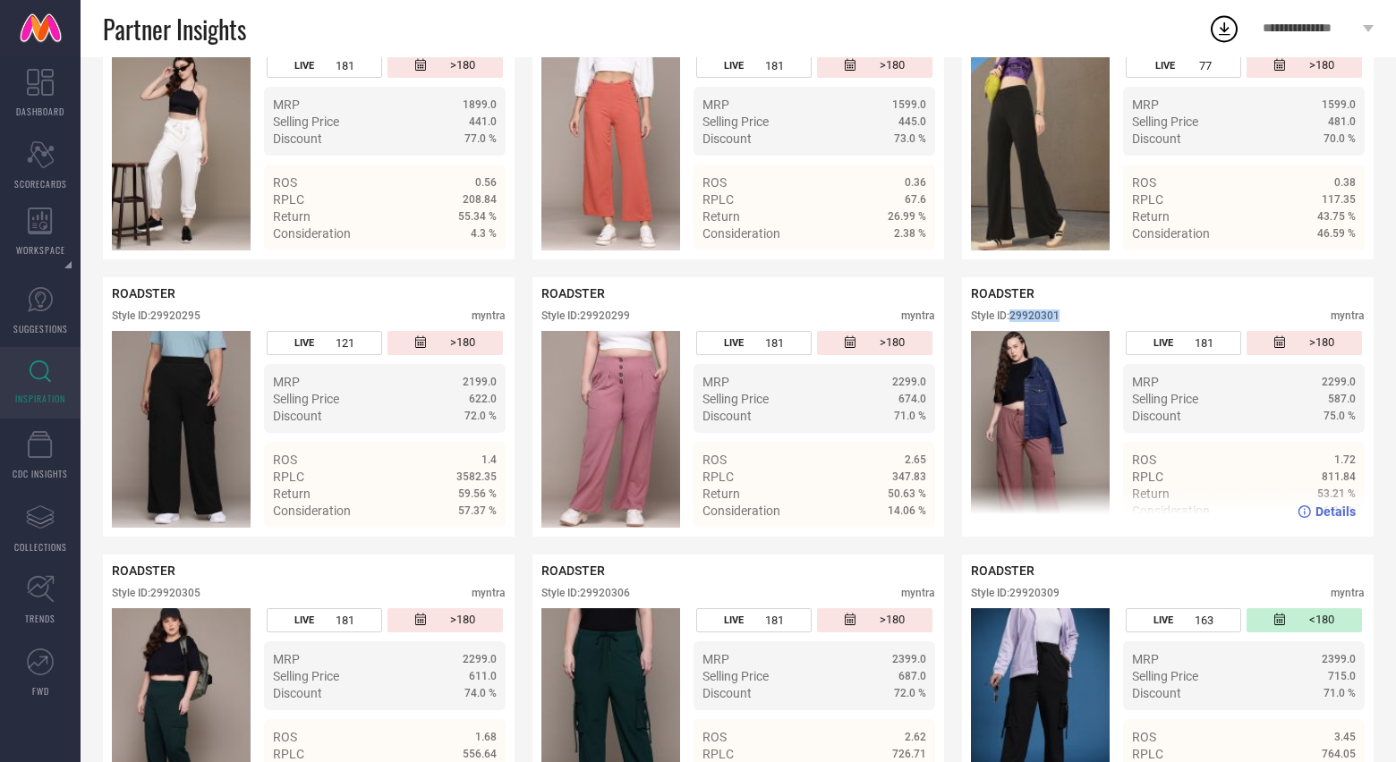
drag, startPoint x: 1013, startPoint y: 320, endPoint x: 1094, endPoint y: 320, distance: 80.5
click at [1094, 320] on div "Style ID: 29920301 myntra" at bounding box center [1168, 320] width 394 height 21
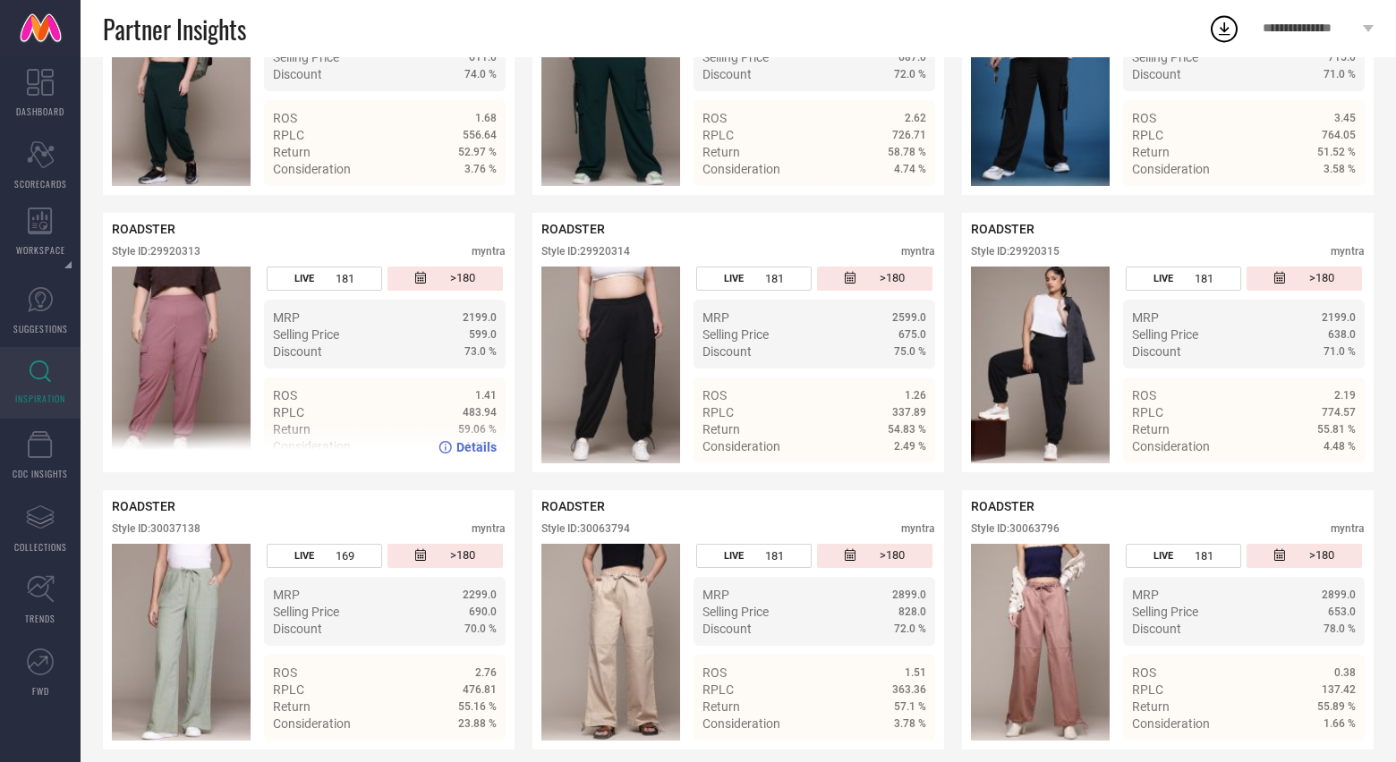
scroll to position [4425, 0]
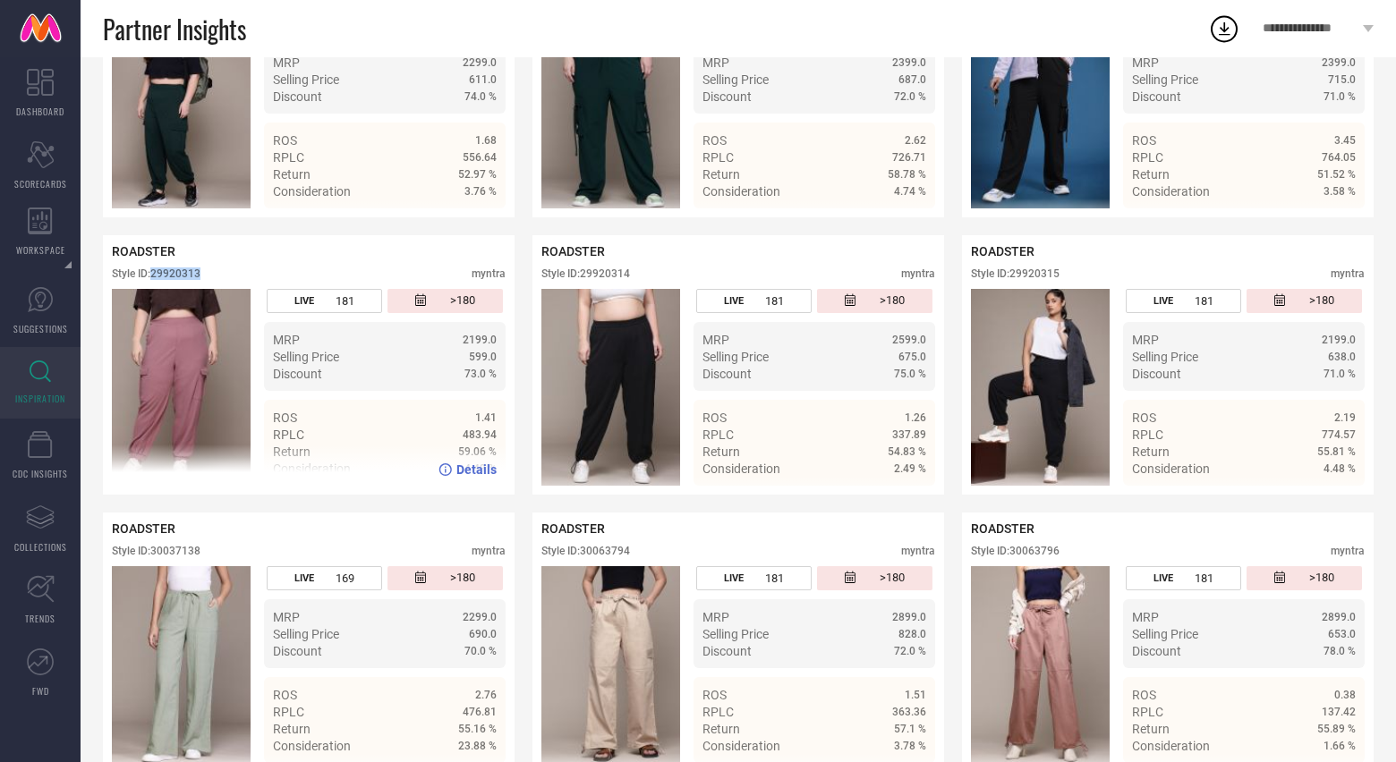
drag, startPoint x: 155, startPoint y: 278, endPoint x: 216, endPoint y: 279, distance: 60.9
click at [217, 279] on div "Style ID: 29920313 myntra" at bounding box center [309, 278] width 394 height 21
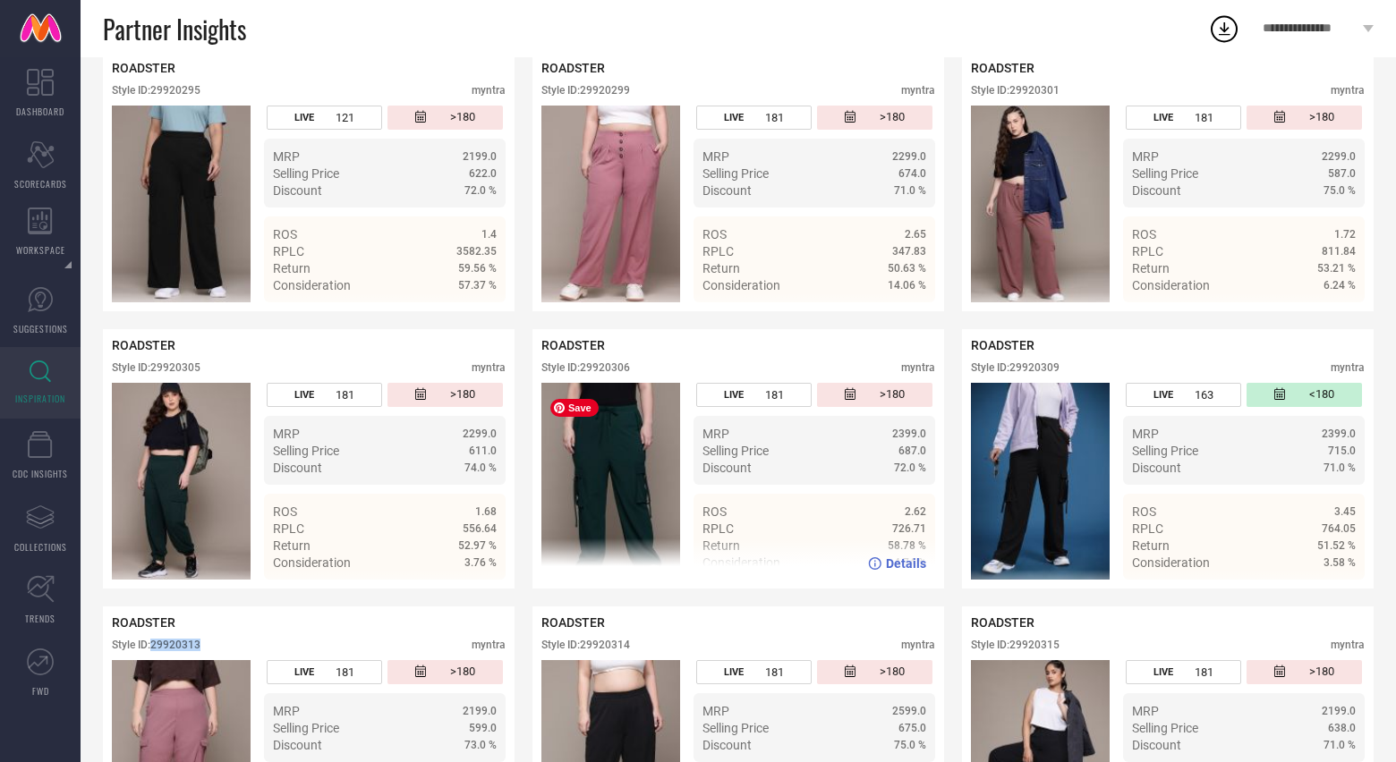
scroll to position [4049, 0]
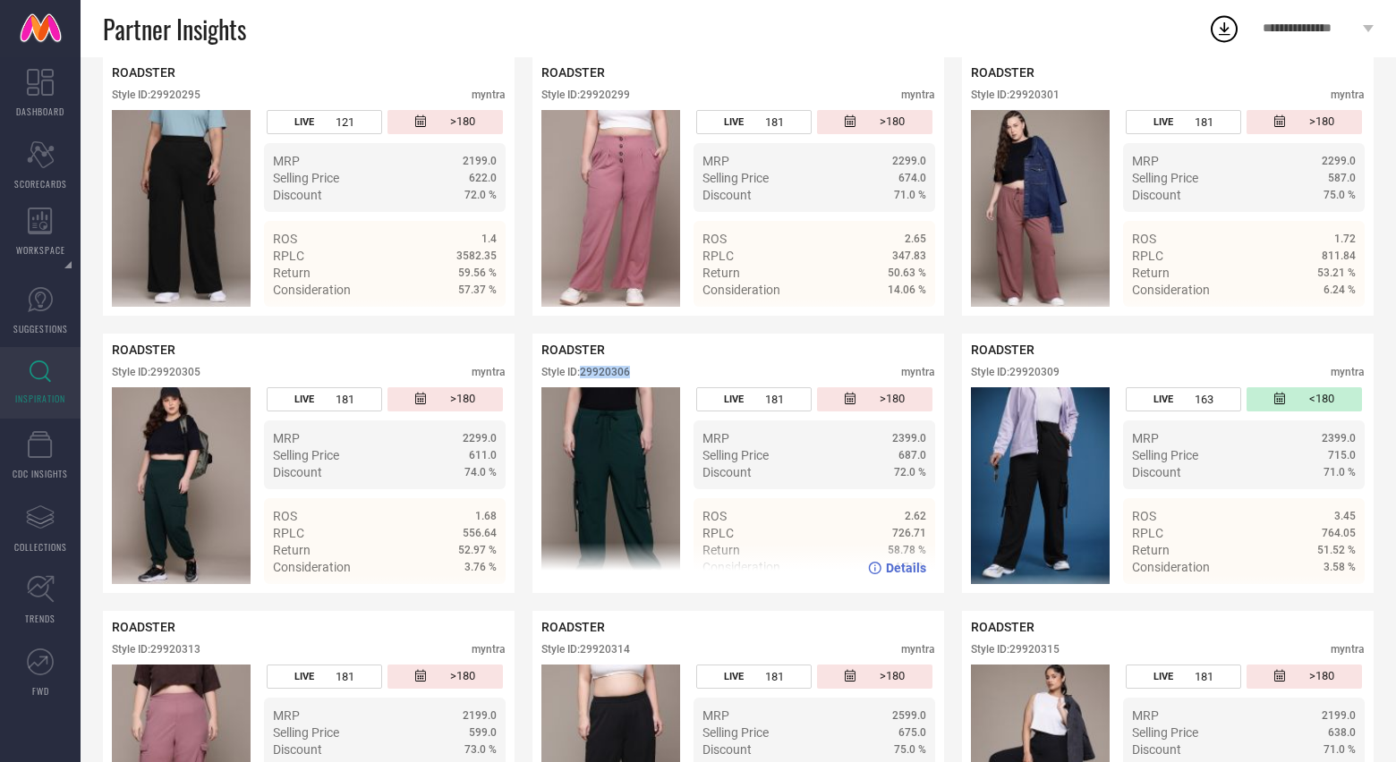
drag, startPoint x: 585, startPoint y: 378, endPoint x: 659, endPoint y: 378, distance: 73.4
click at [659, 378] on div "Style ID: 29920306 myntra" at bounding box center [738, 376] width 394 height 21
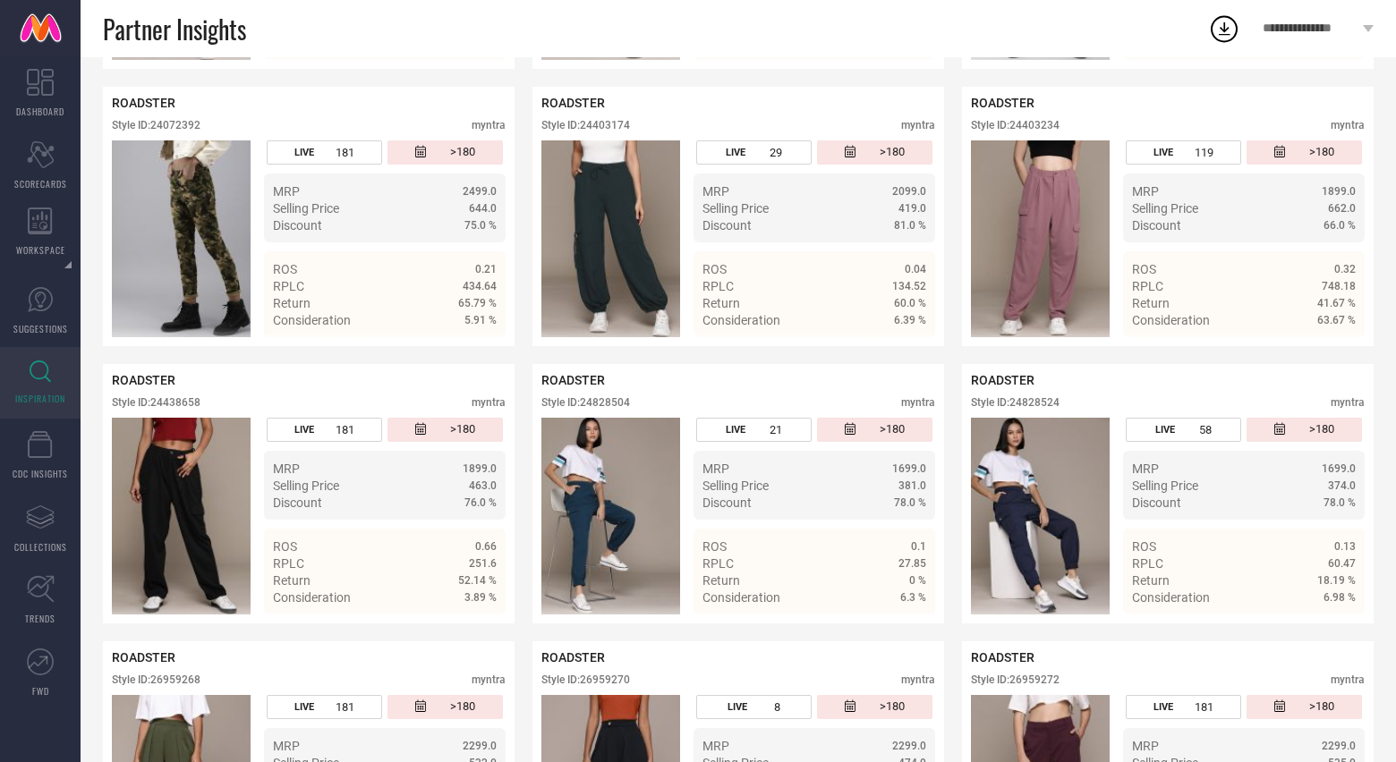
scroll to position [1814, 0]
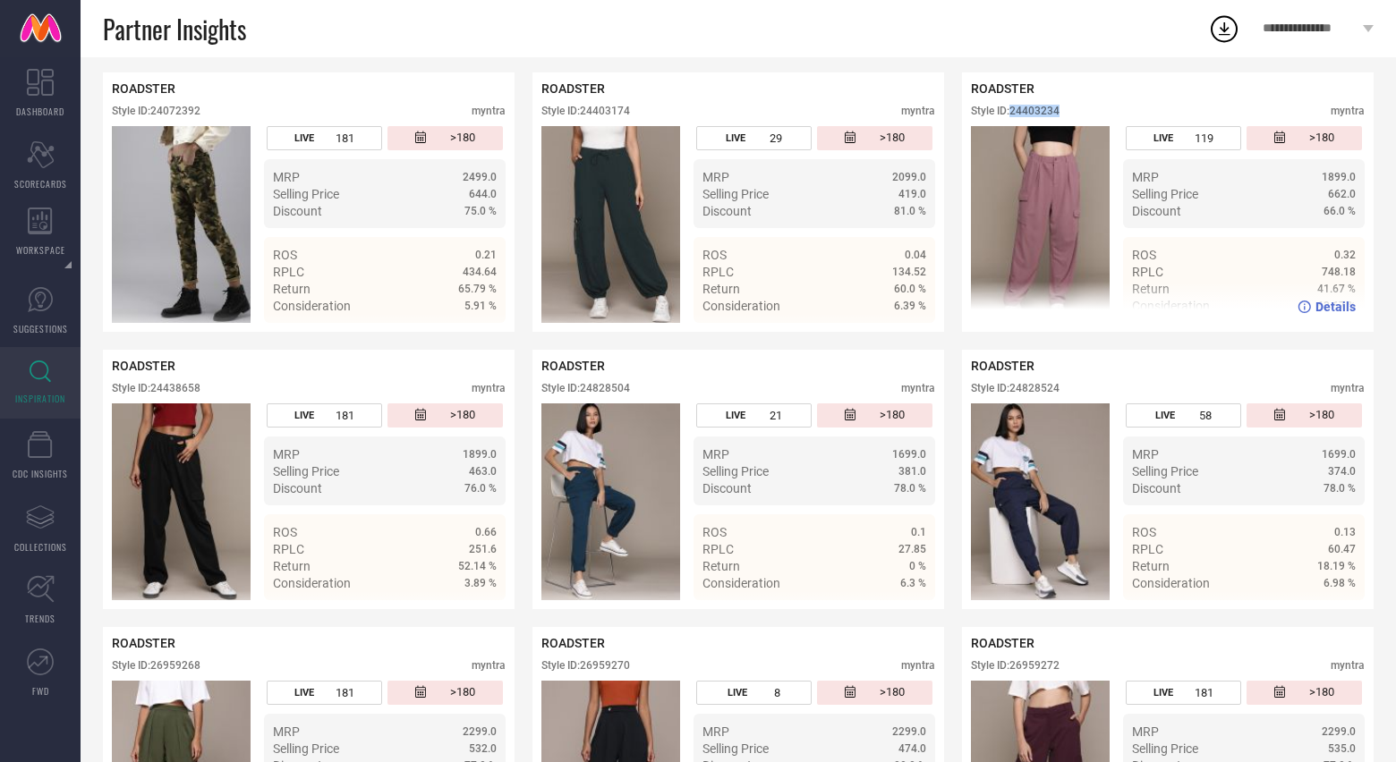
drag, startPoint x: 1012, startPoint y: 112, endPoint x: 1063, endPoint y: 113, distance: 51.0
click at [1063, 113] on div "Style ID: 24403234 myntra" at bounding box center [1168, 115] width 394 height 21
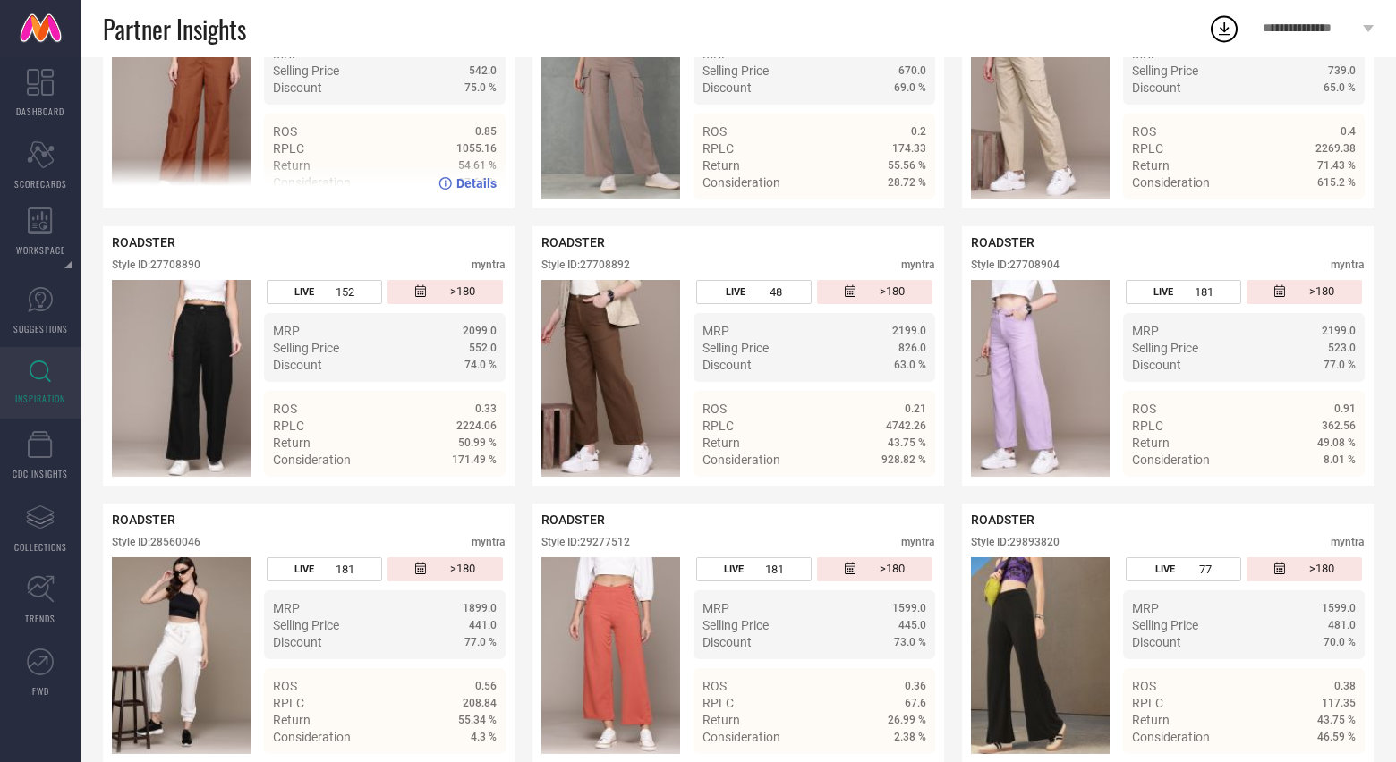
scroll to position [3072, 0]
